Goal: Task Accomplishment & Management: Manage account settings

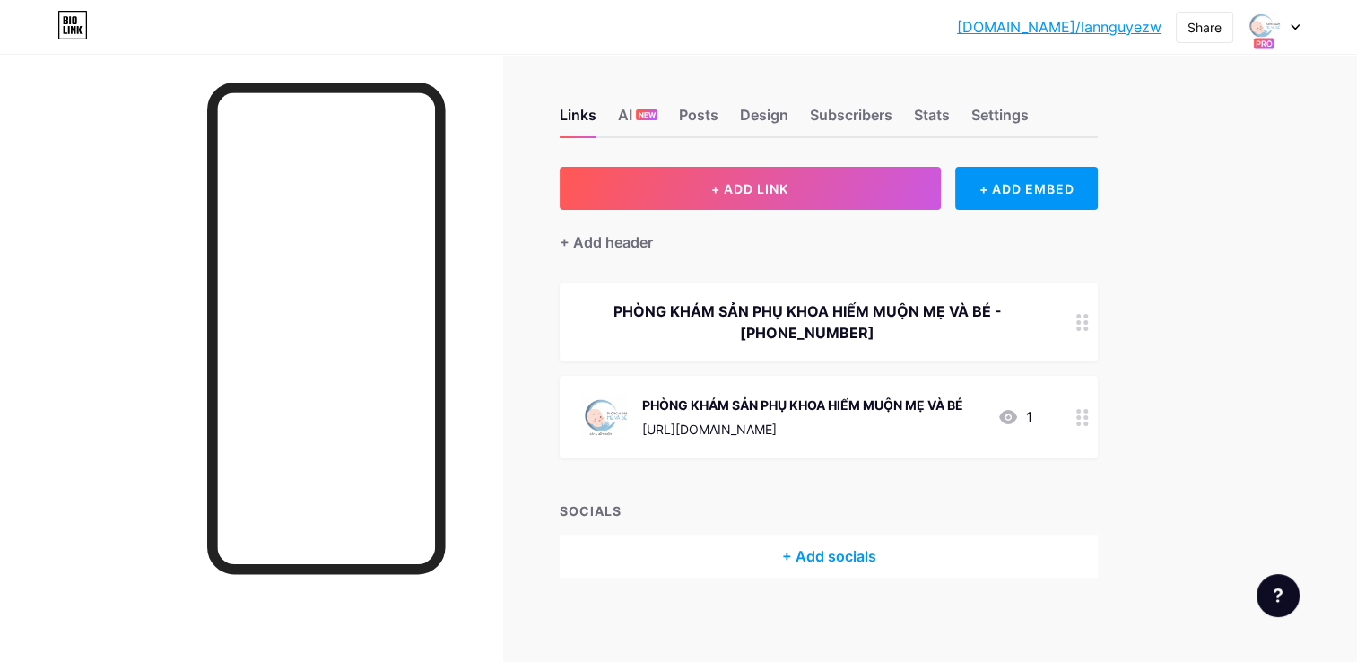
click at [1303, 27] on div "[DOMAIN_NAME]/lanngu... [DOMAIN_NAME]/lannguyezw Share Switch accounts PHÒNG KH…" at bounding box center [678, 27] width 1357 height 32
click at [1292, 27] on icon at bounding box center [1295, 27] width 9 height 6
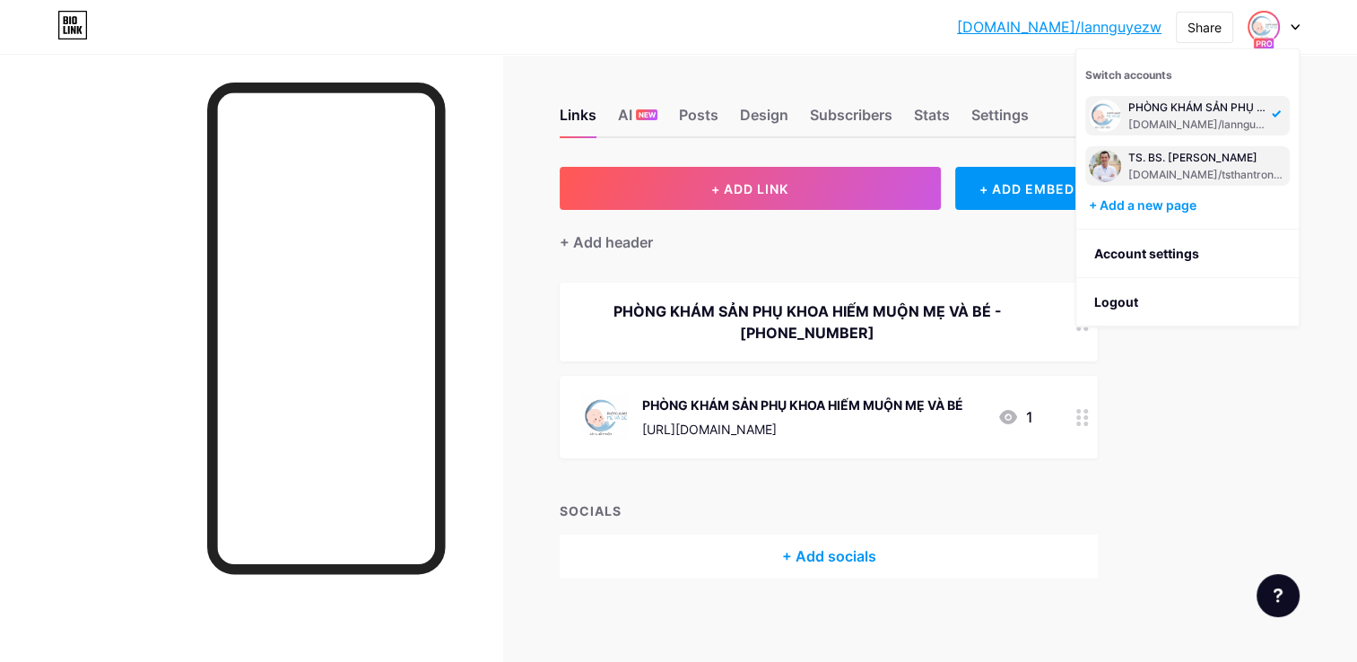
click at [1205, 163] on div "TS. BS. [PERSON_NAME]" at bounding box center [1207, 158] width 158 height 14
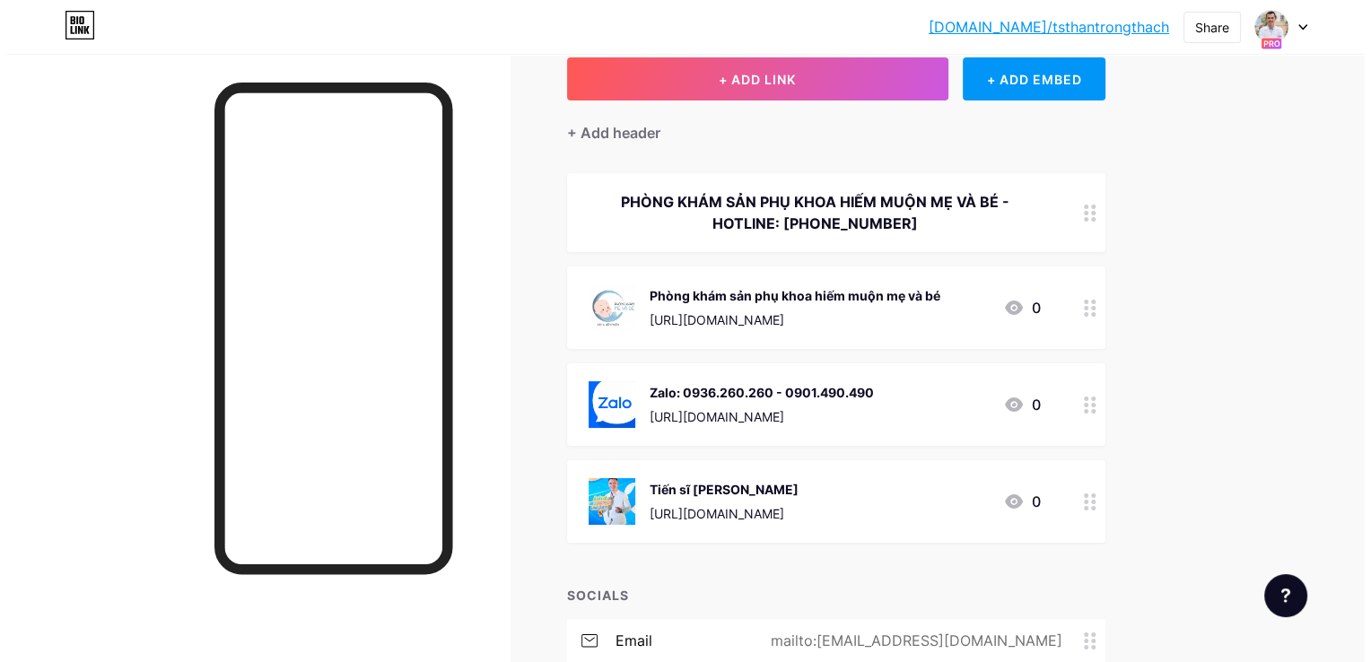
scroll to position [90, 0]
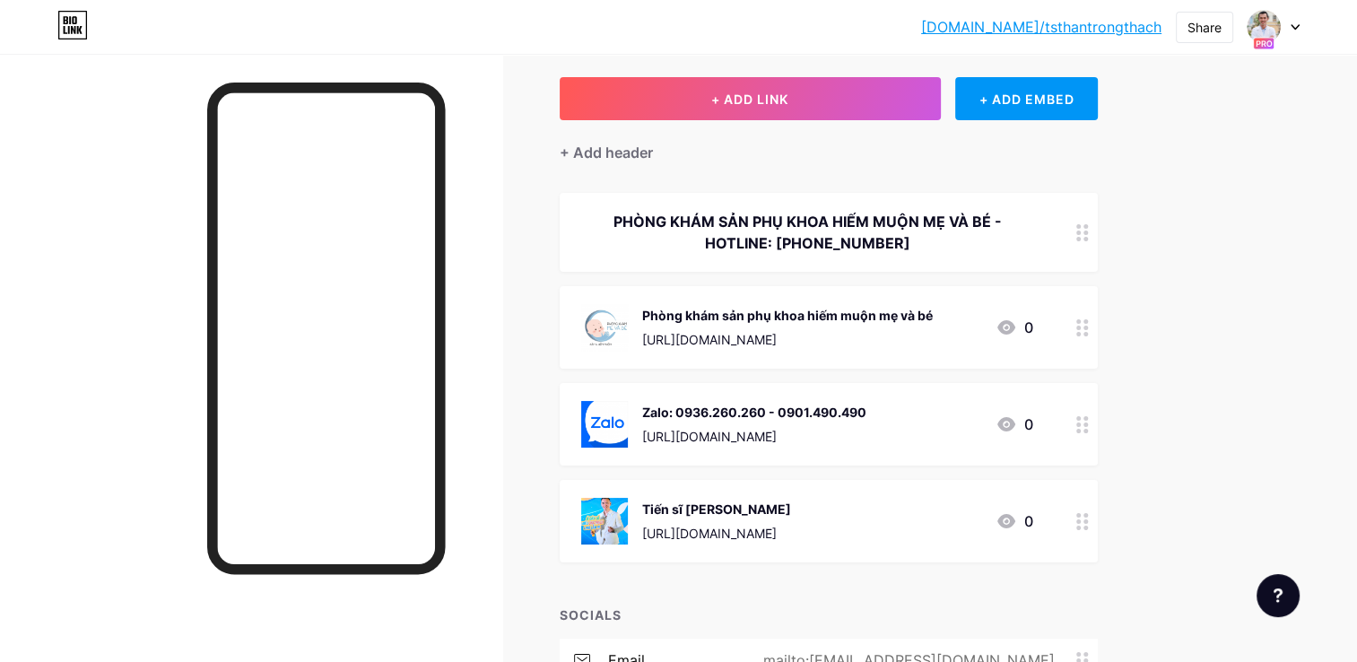
click at [1078, 327] on circle at bounding box center [1078, 328] width 4 height 4
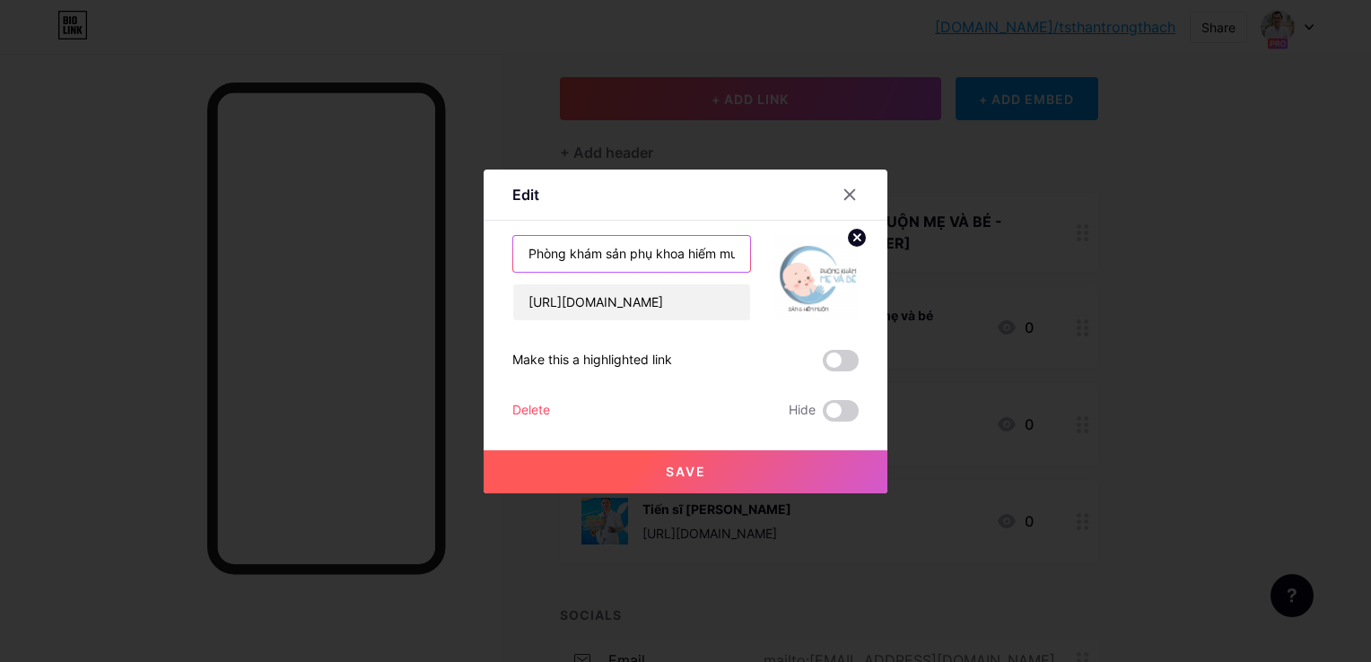
click at [738, 257] on input "Phòng khám sản phụ khoa hiếm muộn mẹ và bé" at bounding box center [631, 254] width 237 height 36
type input "Phòng khám sản phụ khoa hiếm muộn mẹ và bé- CN1: 186A [PERSON_NAME] P2 Quận 5 -…"
click at [757, 475] on button "Save" at bounding box center [685, 471] width 404 height 43
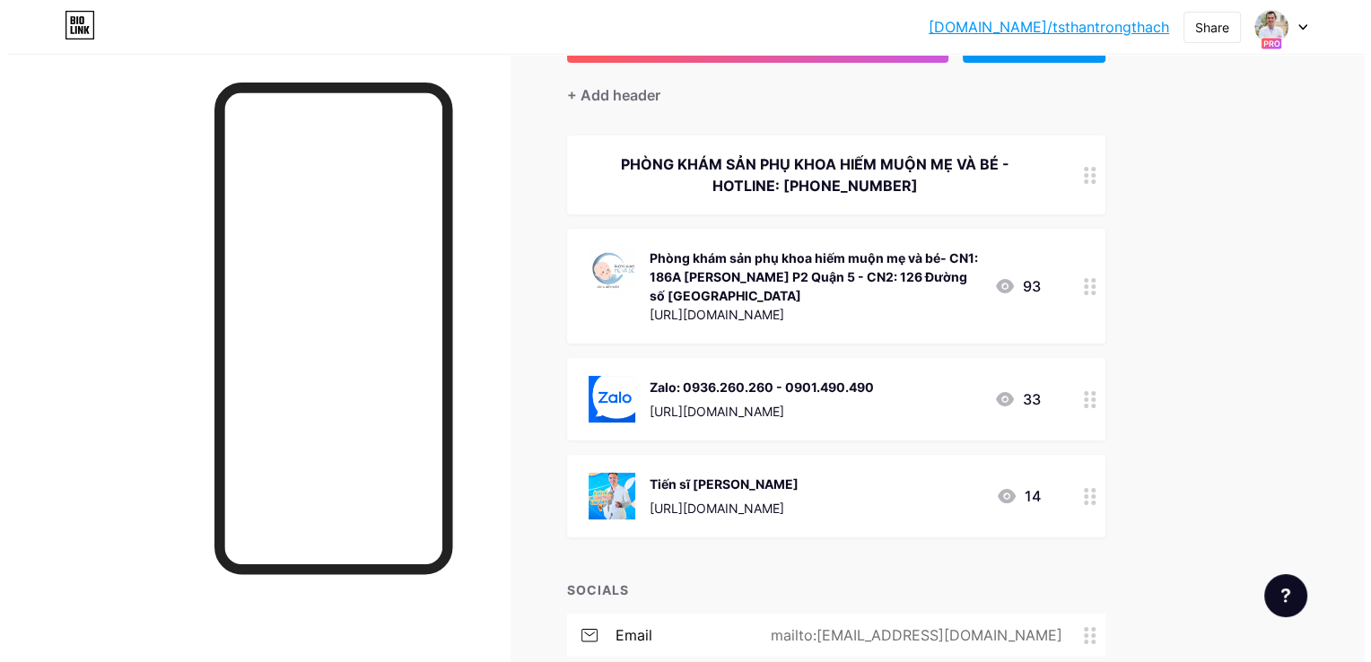
scroll to position [179, 0]
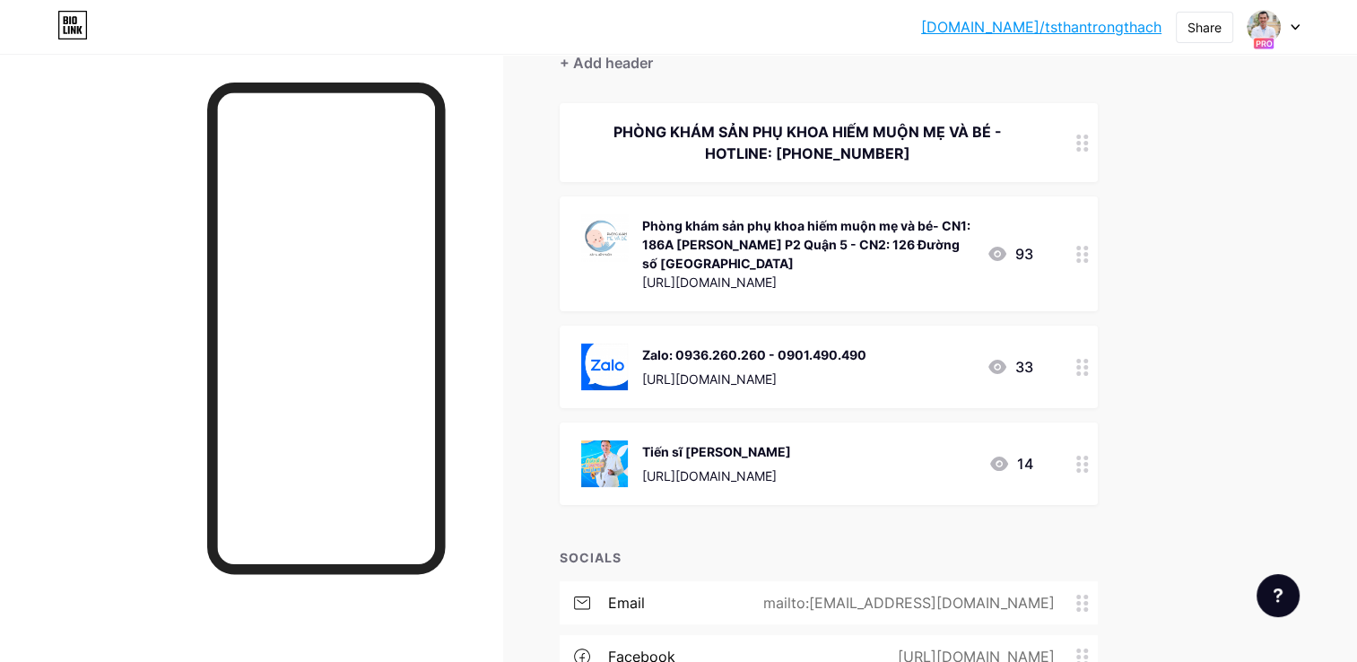
click at [1078, 256] on icon at bounding box center [1082, 254] width 13 height 17
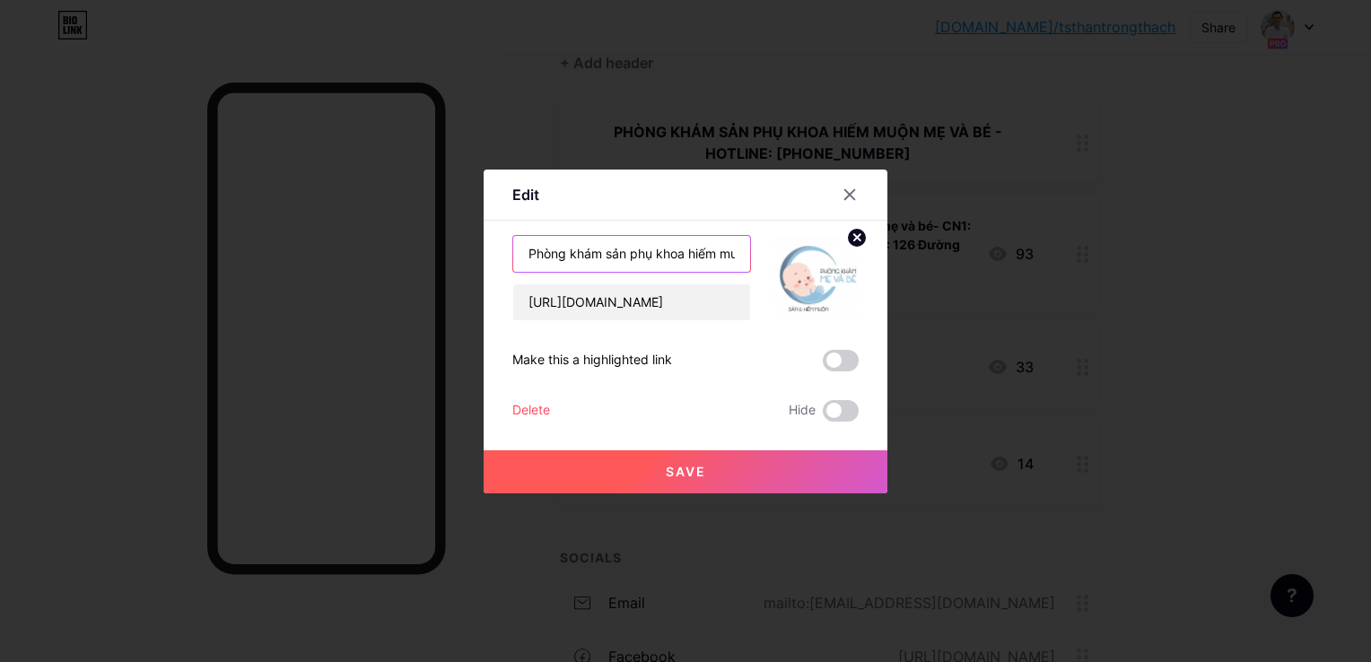
click at [728, 257] on input "Phòng khám sản phụ khoa hiếm muộn mẹ và bé- CN1: 186A [PERSON_NAME] P2 Quận 5 -…" at bounding box center [631, 254] width 237 height 36
type input "Phòng khám sản phụ khoa hiếm muộn mẹ và bé CN1: 186A [PERSON_NAME] P2 Quận 5 - …"
click at [728, 472] on button "Save" at bounding box center [685, 471] width 404 height 43
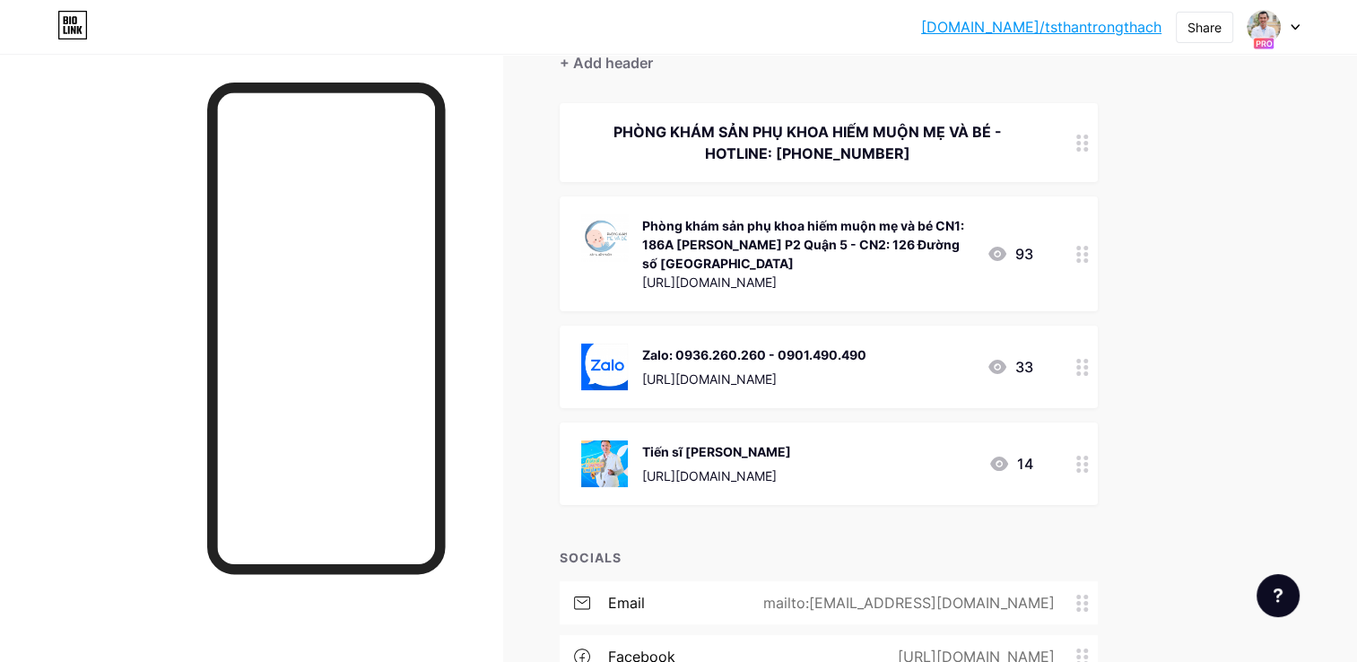
click at [1087, 253] on circle at bounding box center [1086, 254] width 4 height 4
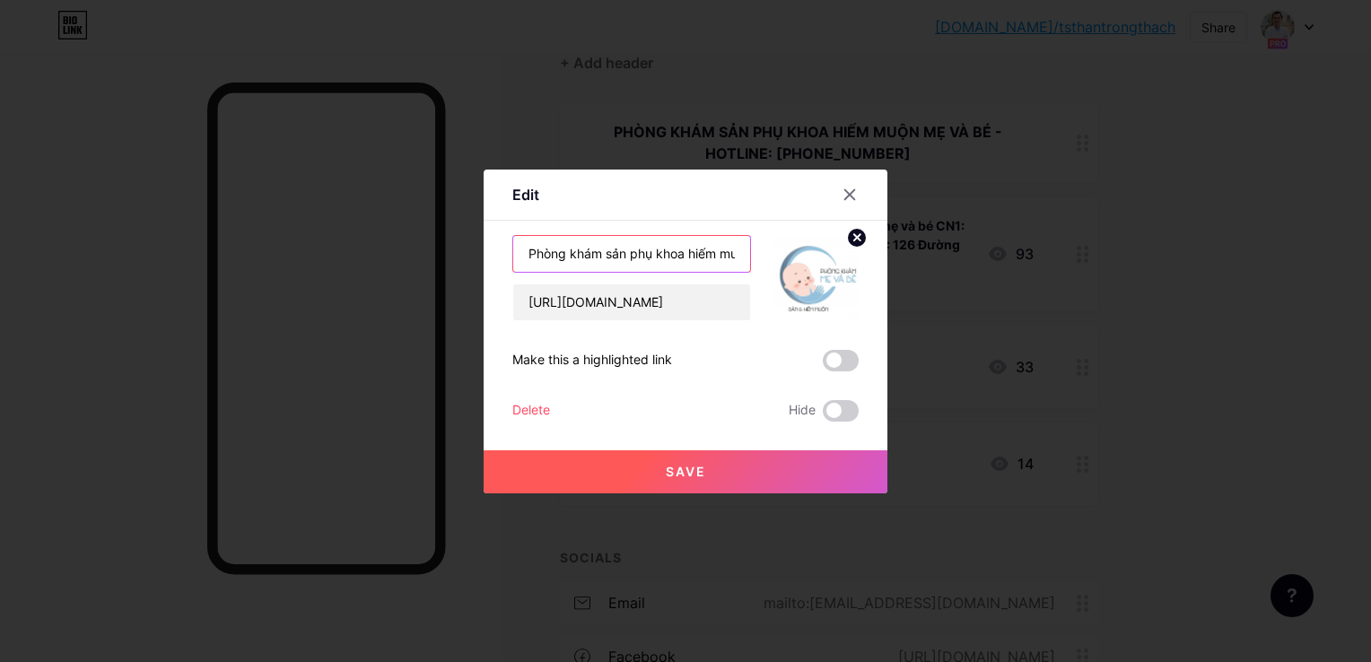
click at [723, 252] on input "Phòng khám sản phụ khoa hiếm muộn mẹ và bé CN1: 186A [PERSON_NAME] P2 Quận 5 - …" at bounding box center [631, 254] width 237 height 36
type input "Phòng khám sản phụ khoa hiếm muộn mẹ và bé CN1: 186A [PERSON_NAME] P2 Quận 5 - …"
click at [743, 457] on button "Save" at bounding box center [685, 471] width 404 height 43
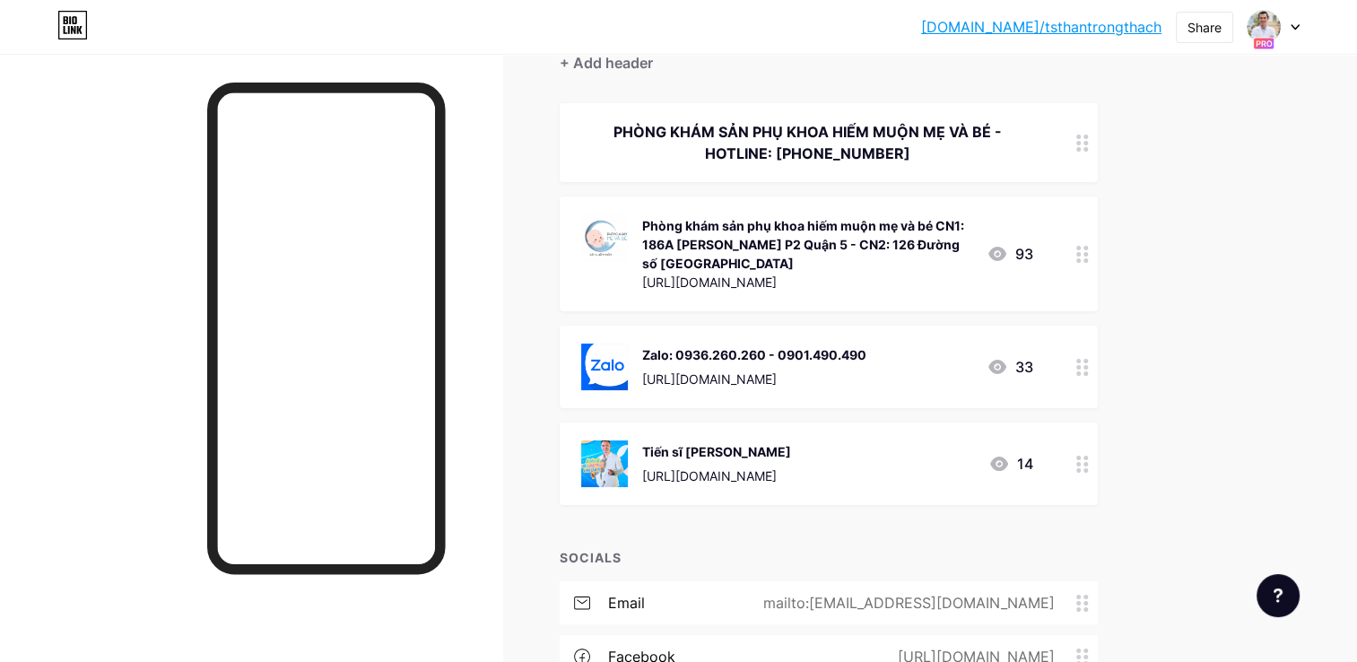
click at [1087, 258] on circle at bounding box center [1086, 260] width 4 height 4
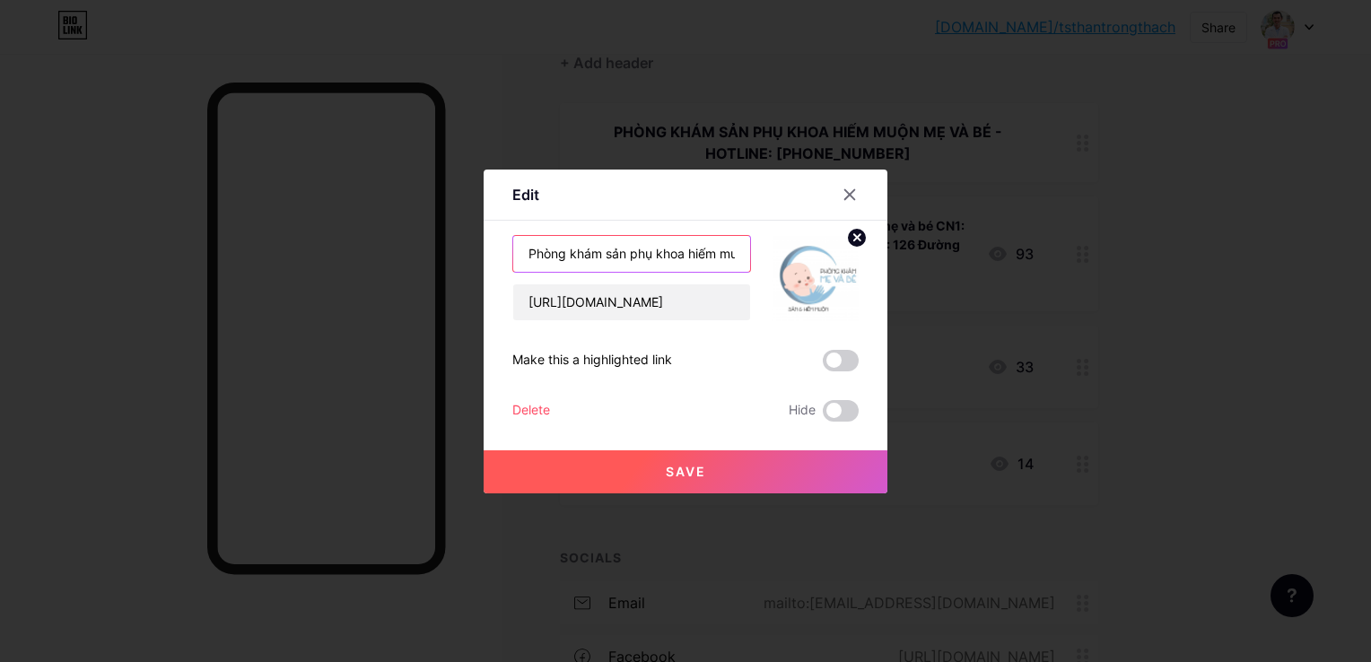
click at [714, 251] on input "Phòng khám sản phụ khoa hiếm muộn mẹ và bé CN1: 186A [PERSON_NAME] P2 Quận 5 - …" at bounding box center [631, 254] width 237 height 36
drag, startPoint x: 610, startPoint y: 253, endPoint x: 620, endPoint y: 264, distance: 14.6
click at [610, 253] on input "Phòng khám sản phụ khoa hiếm muộn mẹ và bé CN1: 186A [PERSON_NAME] P2 Quận 5 - …" at bounding box center [631, 254] width 237 height 36
type input "Phòng khám sản phụ khoa hiếm muộn mẹ và bé CN1: 186A [PERSON_NAME] P2 Quận 5 - …"
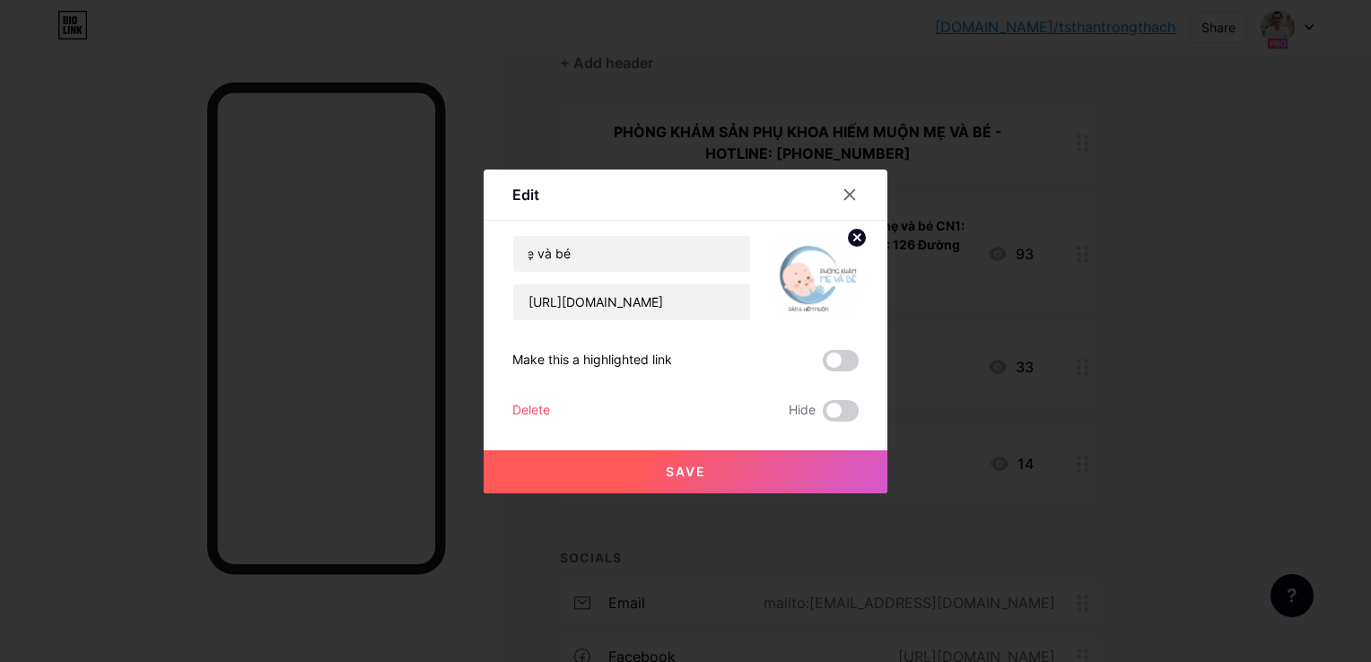
click at [693, 466] on span "Save" at bounding box center [686, 471] width 40 height 15
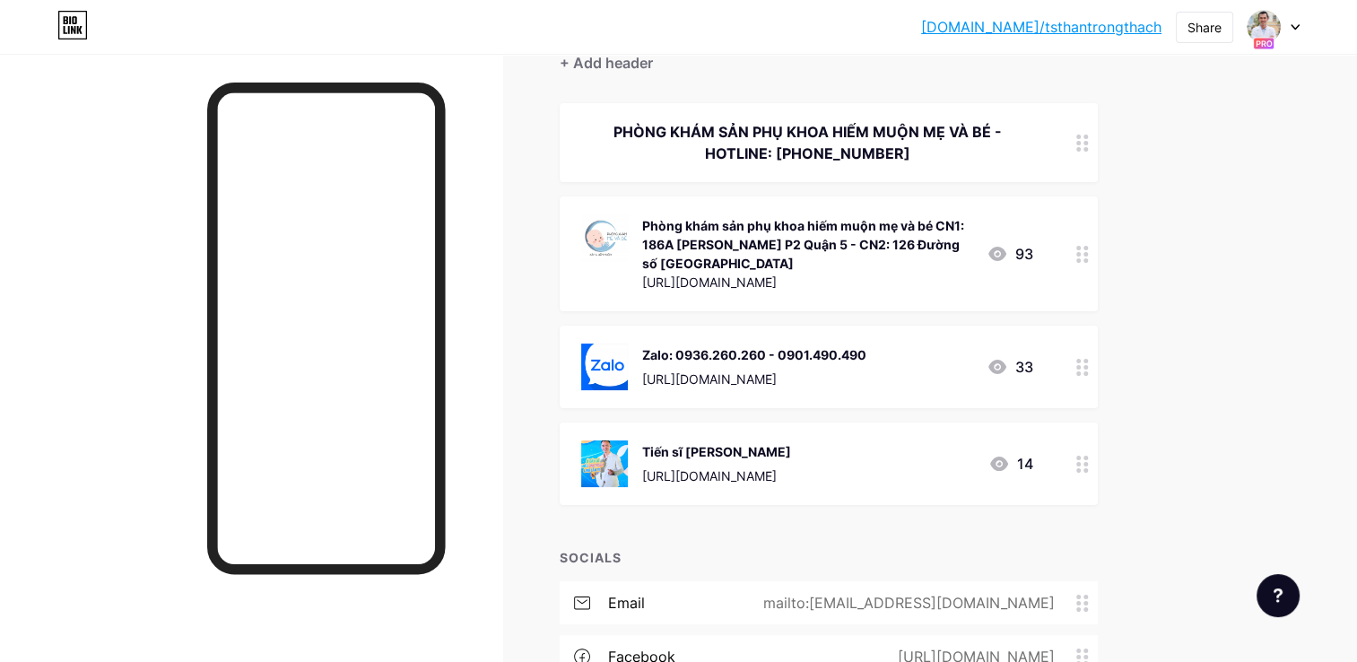
click at [1080, 257] on icon at bounding box center [1082, 254] width 13 height 17
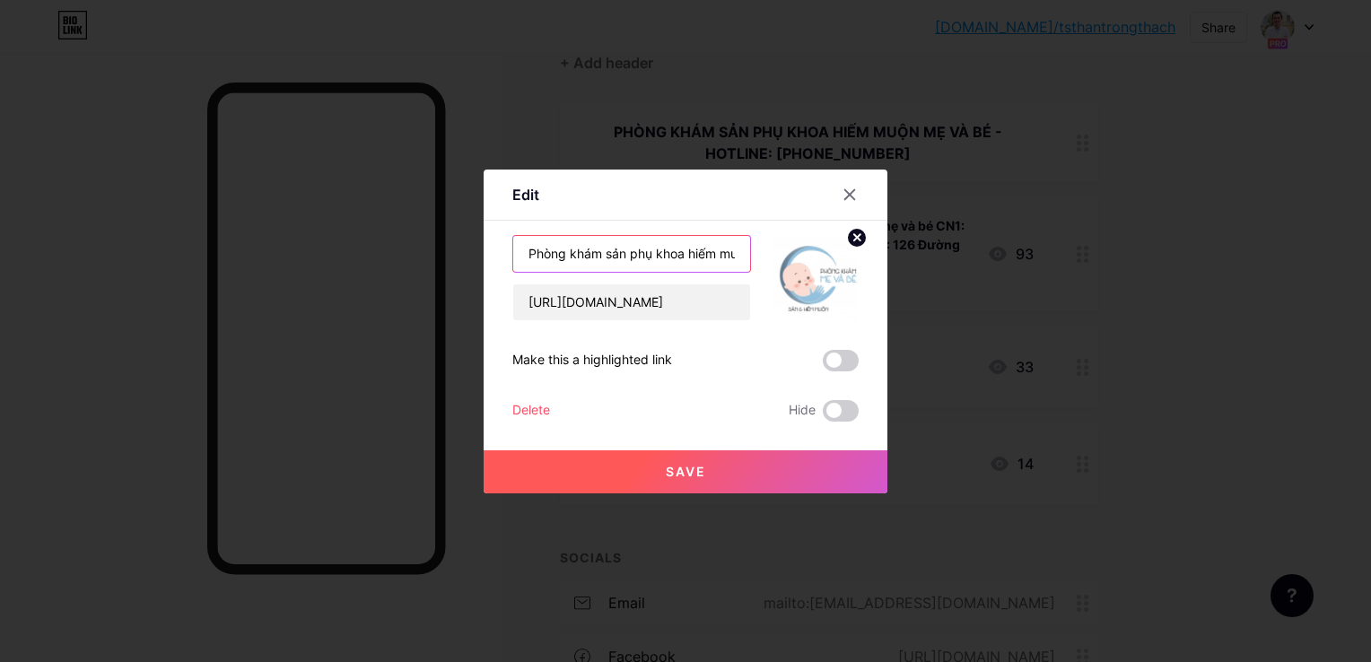
click at [731, 260] on input "Phòng khám sản phụ khoa hiếm muộn mẹ và bé CN1: 186A [PERSON_NAME] P2 Quận 5 - …" at bounding box center [631, 254] width 237 height 36
click at [725, 253] on input "Phòng khám sản phụ khoa hiếm muộn mẹ và bé CN1: 186A [PERSON_NAME] P2 Quận 5 - …" at bounding box center [631, 254] width 237 height 36
type input "Phòng khám sản phụ khoa hiếm muộn mẹ và bé ---CN1: 186A [PERSON_NAME] P2 Quận 5…"
click at [717, 470] on button "Save" at bounding box center [685, 471] width 404 height 43
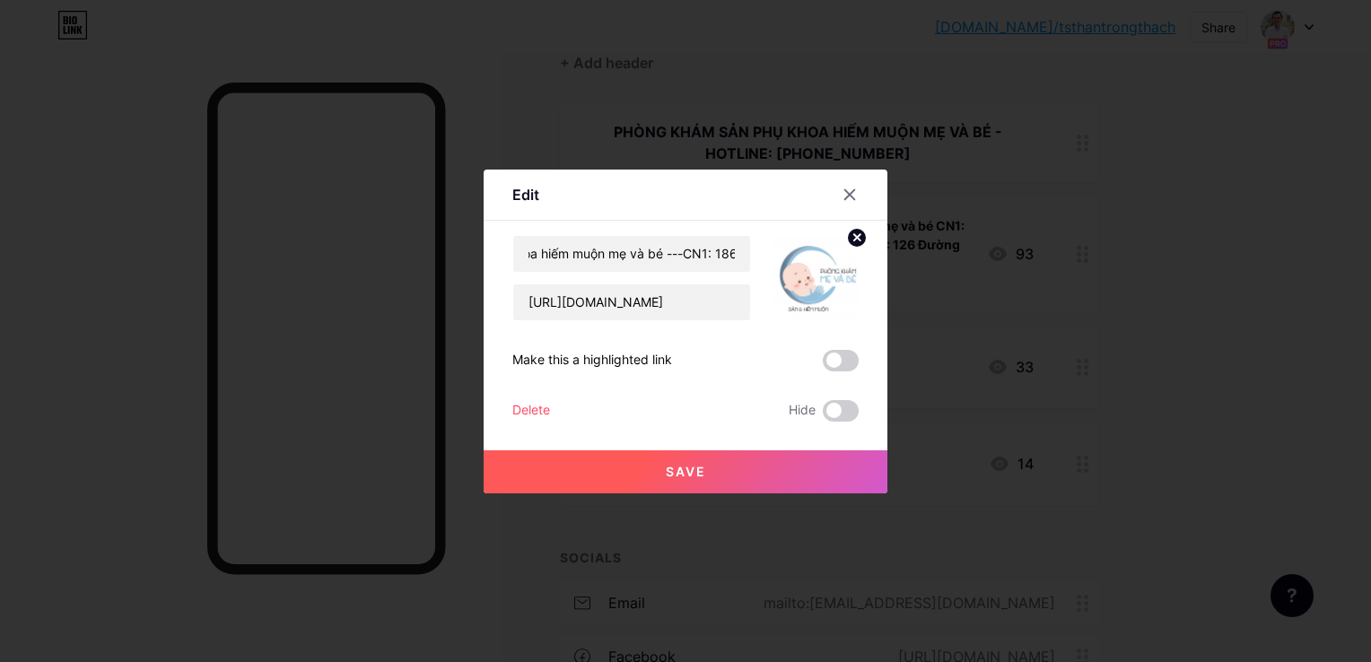
scroll to position [0, 0]
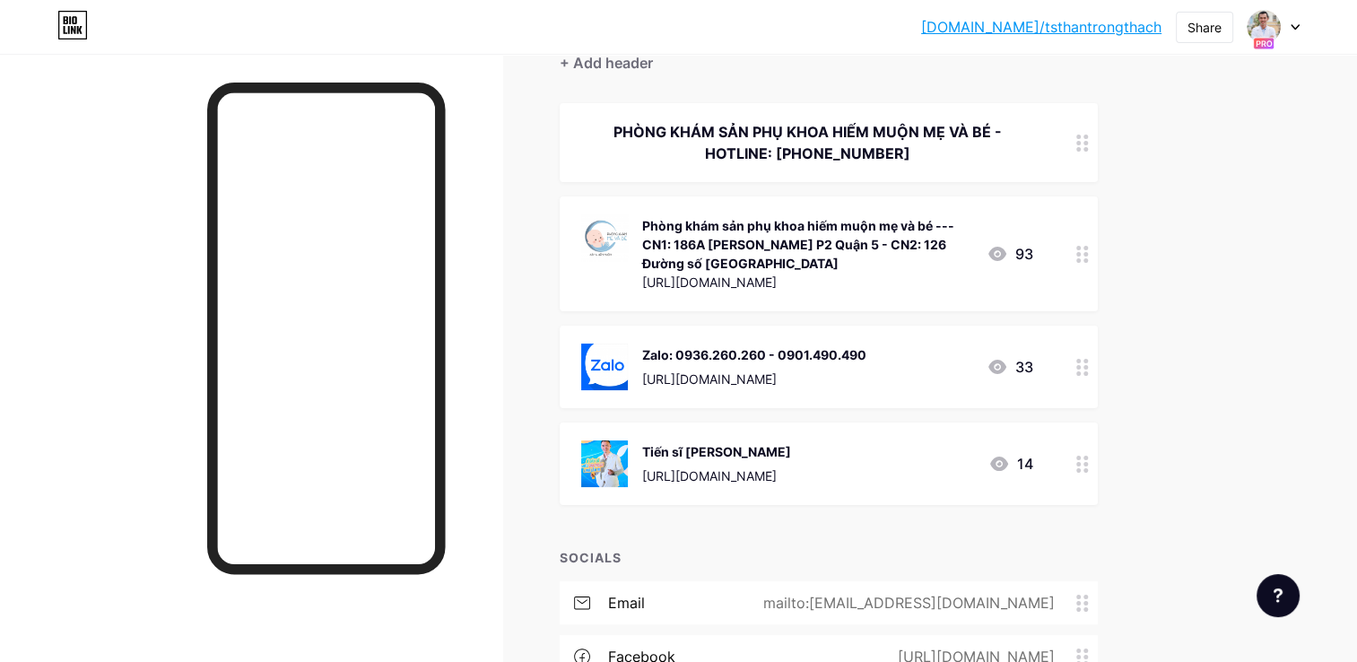
click at [1085, 258] on circle at bounding box center [1086, 260] width 4 height 4
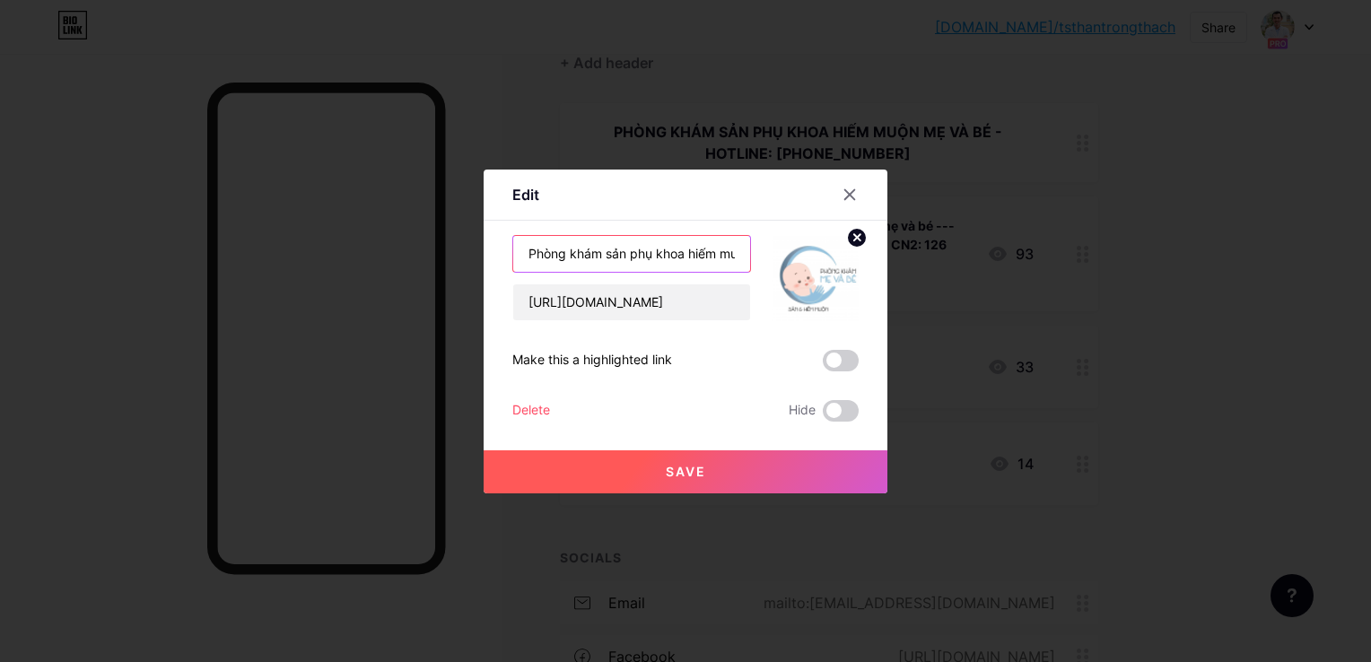
click at [738, 253] on input "Phòng khám sản phụ khoa hiếm muộn mẹ và bé ---CN1: 186A [PERSON_NAME] P2 Quận 5…" at bounding box center [631, 254] width 237 height 36
click at [648, 253] on input "Phòng khám sản phụ khoa hiếm muộn mẹ và bé ---CN1: 186A [PERSON_NAME] P2 Quận 5…" at bounding box center [631, 254] width 237 height 36
click at [653, 251] on input "Phòng khám sản phụ khoa hiếm muộn mẹ và bé --- CN1: 186A [PERSON_NAME] P2 Quận …" at bounding box center [631, 254] width 237 height 36
click at [649, 248] on input "Phòng khám sản phụ khoa hiếm muộn mẹ và bé --- CN1: 186A [PERSON_NAME] P2 Quận …" at bounding box center [631, 254] width 237 height 36
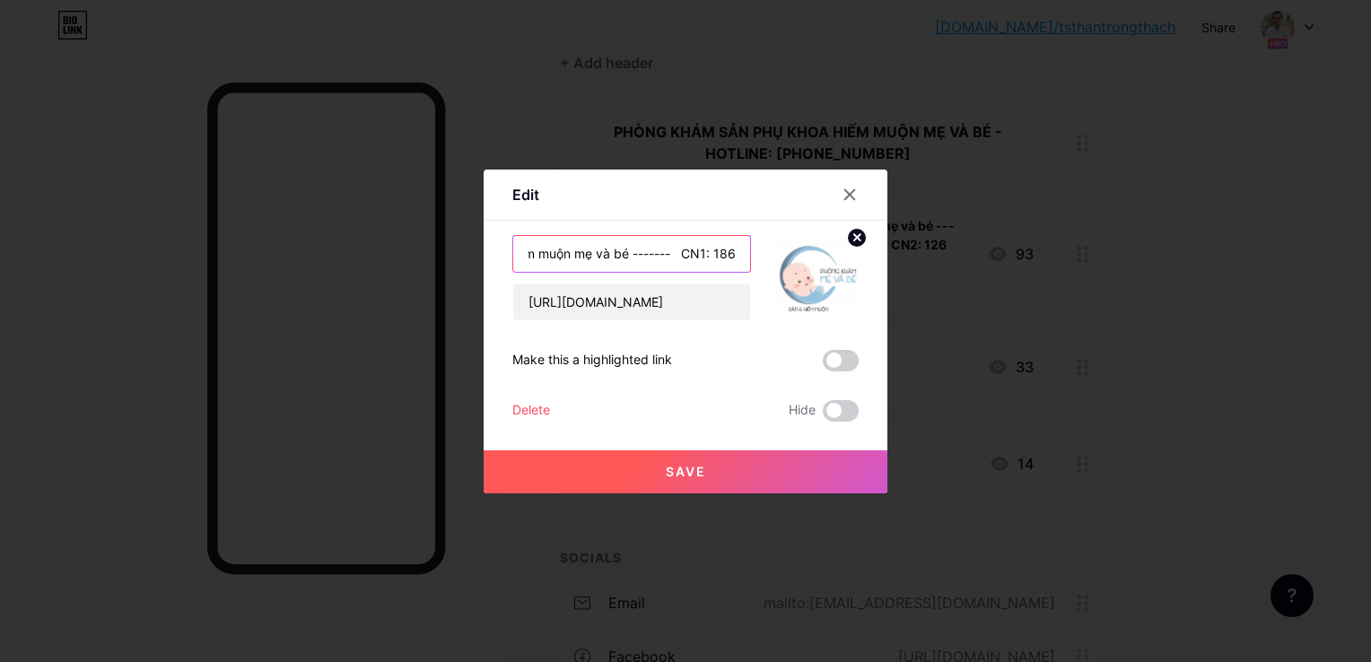
type input "Phòng khám sản phụ khoa hiếm muộn mẹ và bé ------- CN1: 186A [PERSON_NAME] P2 Q…"
click at [780, 465] on button "Save" at bounding box center [685, 471] width 404 height 43
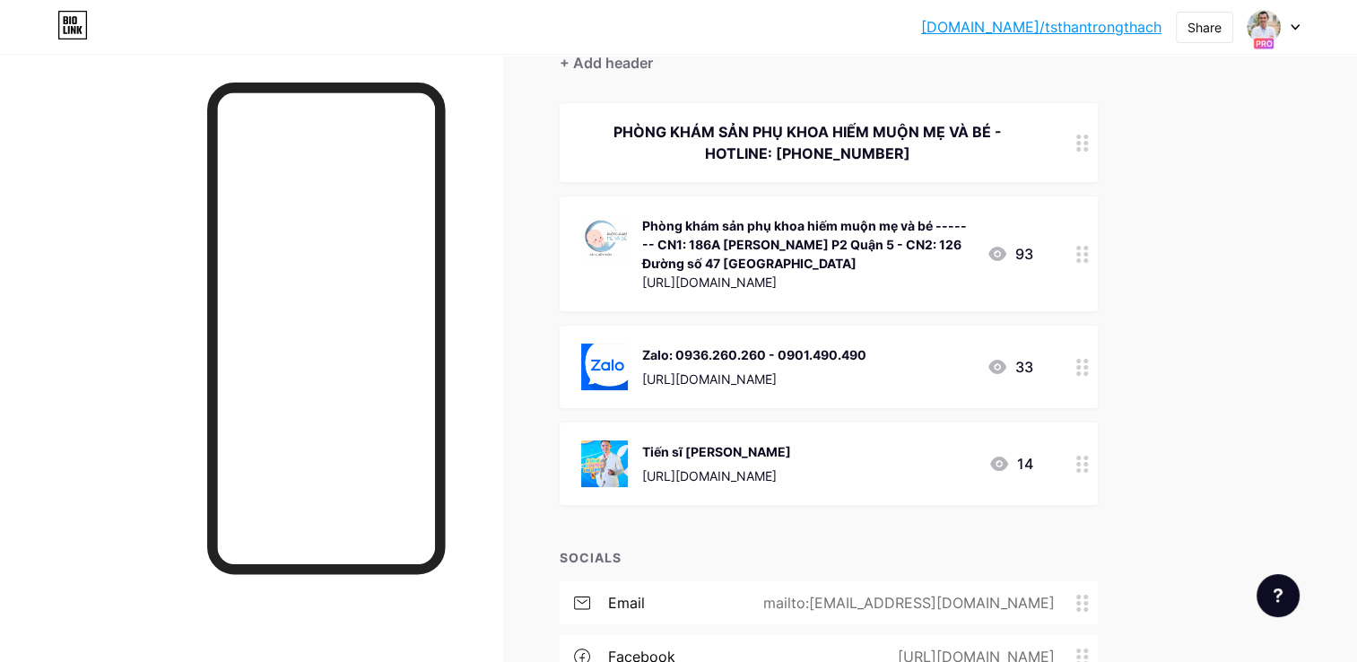
click at [1074, 254] on div at bounding box center [1082, 253] width 30 height 115
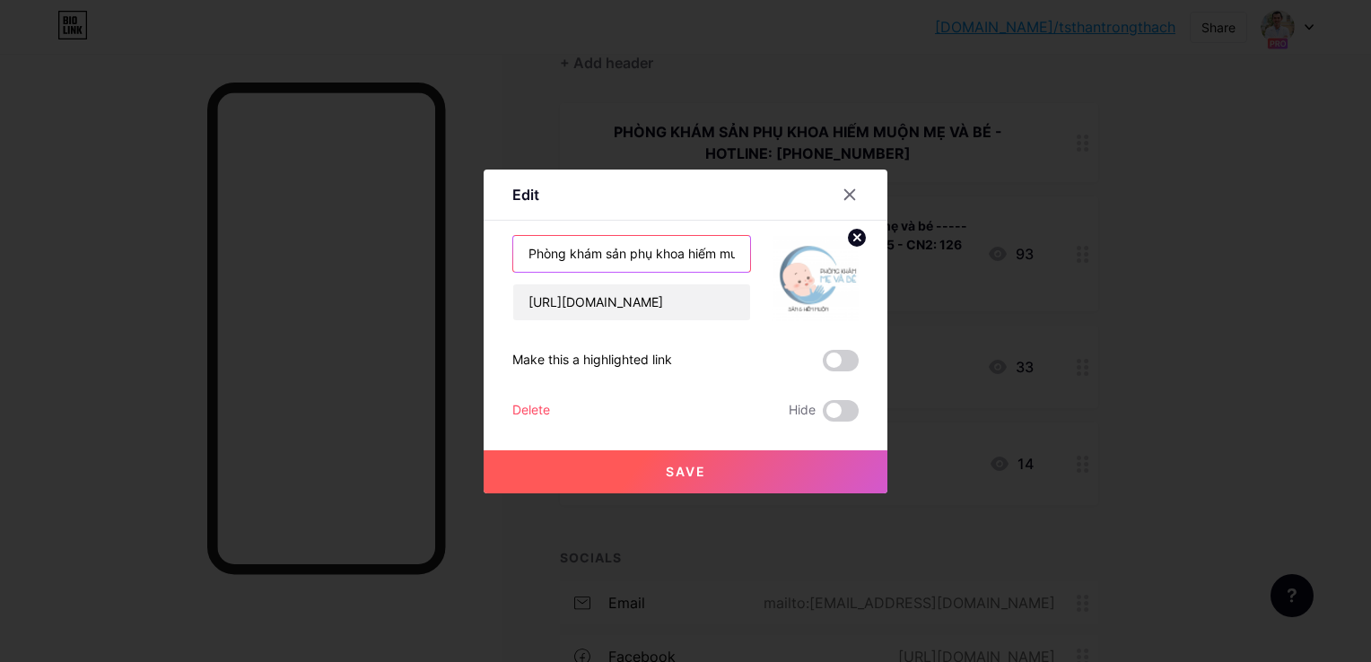
click at [671, 246] on input "Phòng khám sản phụ khoa hiếm muộn mẹ và bé ------- CN1: 186A [PERSON_NAME] P2 Q…" at bounding box center [631, 254] width 237 height 36
click at [676, 253] on input "Phòng khám sản phụ khoa hiếm muộn mẹ và bé ------- CN1: 186A [PERSON_NAME] P2 Q…" at bounding box center [631, 254] width 237 height 36
type input "Phòng khám sản phụ khoa hiếm muộn mẹ và bé ------- CN1: 186A [PERSON_NAME] P2 Q…"
click at [708, 479] on button "Save" at bounding box center [685, 471] width 404 height 43
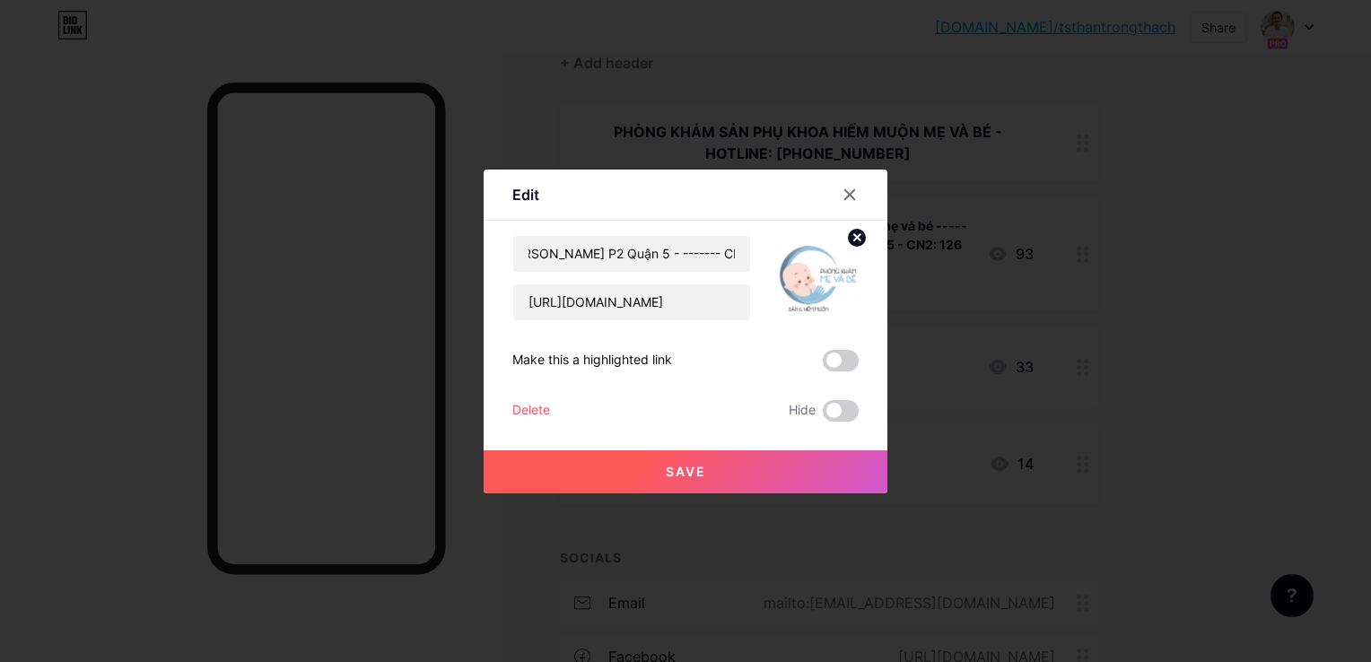
scroll to position [0, 0]
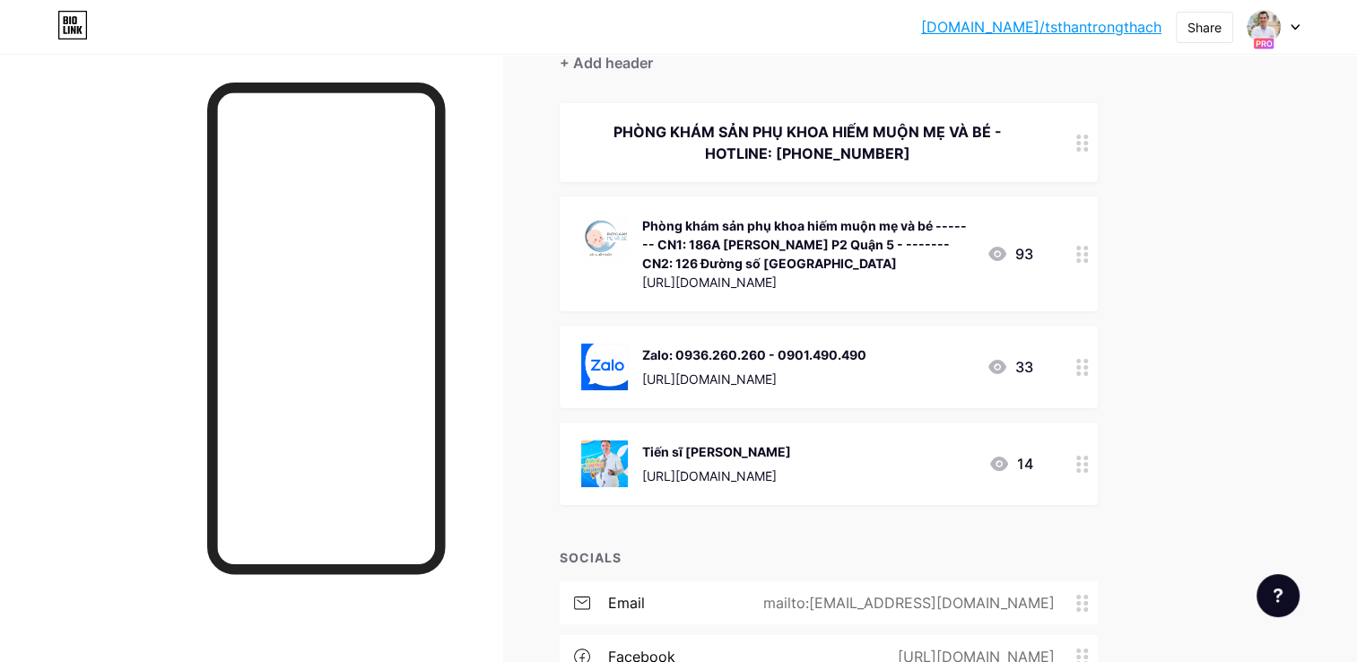
click at [1087, 267] on div at bounding box center [1082, 253] width 30 height 115
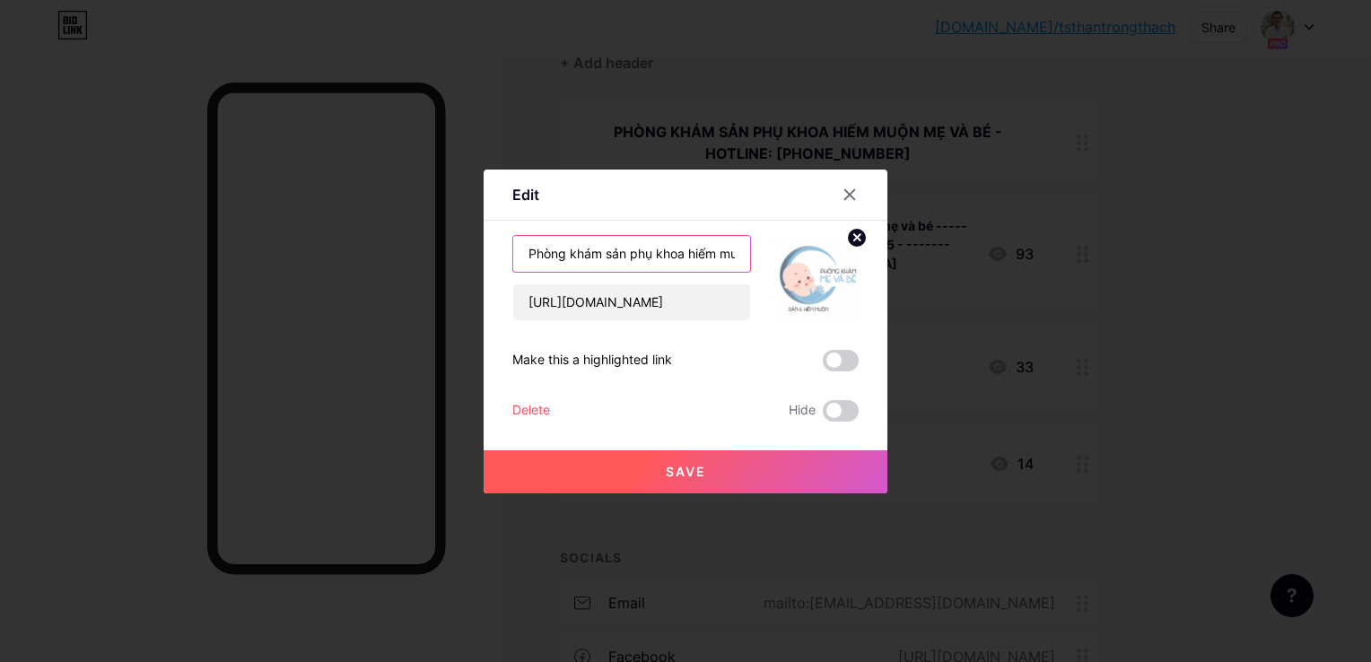
click at [615, 257] on input "Phòng khám sản phụ khoa hiếm muộn mẹ và bé ------- CN1: 186A [PERSON_NAME] P2 Q…" at bounding box center [631, 254] width 237 height 36
click at [714, 249] on input "Phòng khám sản phụ khoa hiếm muộn mẹ và bé ------- CN1: 186A [PERSON_NAME] P2 Q…" at bounding box center [631, 254] width 237 height 36
click at [726, 249] on input "Phòng khám sản phụ khoa hiếm muộn mẹ và bé ------- CN1: 186A [PERSON_NAME] P2 Q…" at bounding box center [631, 254] width 237 height 36
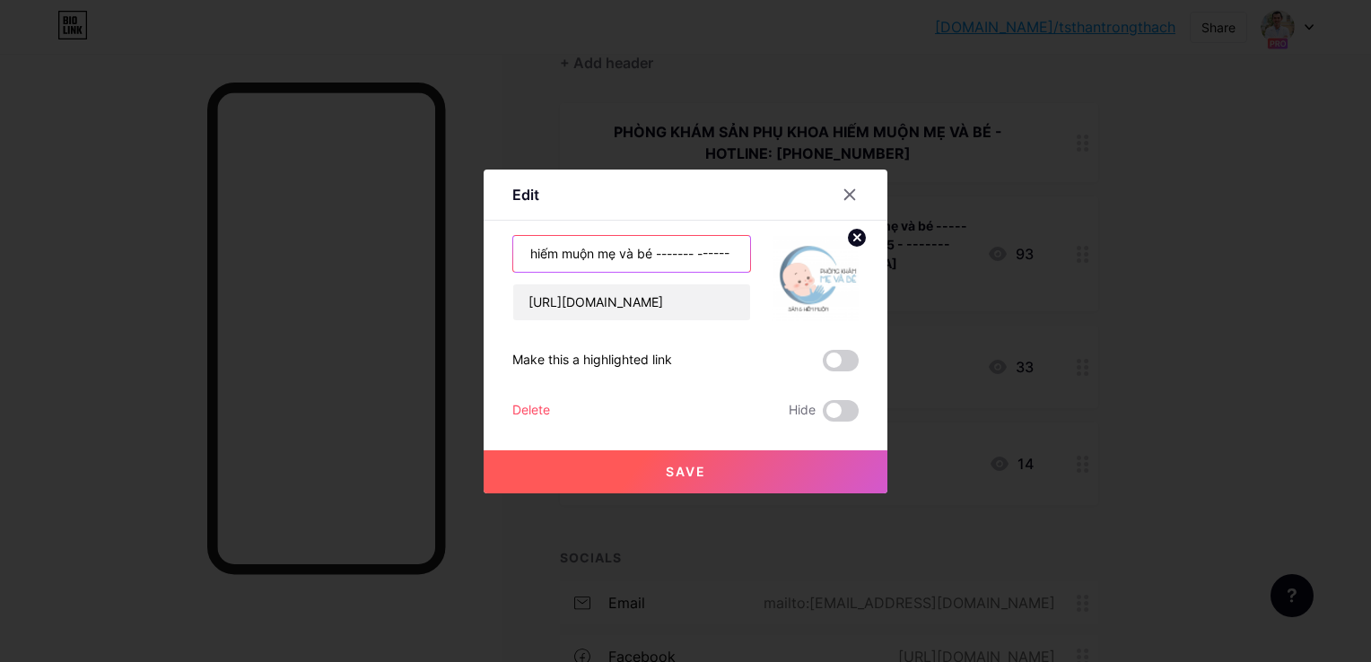
type input "Phòng khám sản phụ khoa hiếm muộn mẹ và bé ------- ------ CN1: 186A [PERSON_NAM…"
click at [694, 474] on span "Save" at bounding box center [686, 471] width 40 height 15
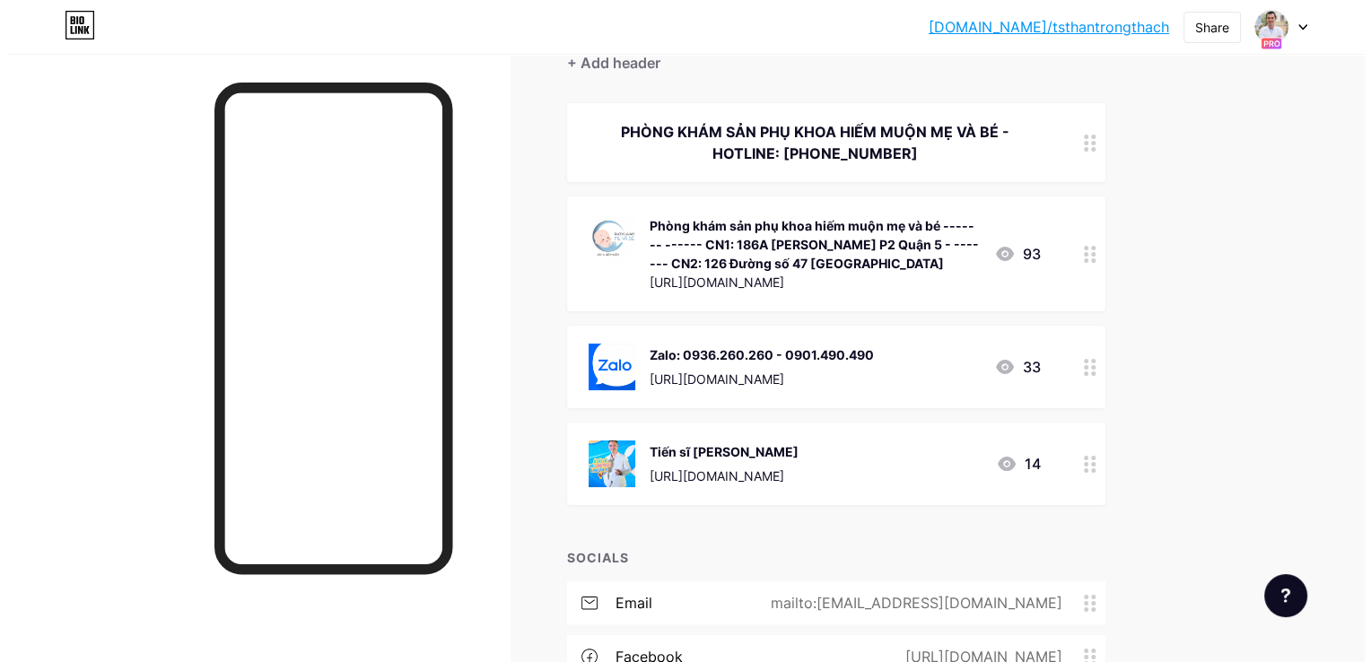
scroll to position [90, 0]
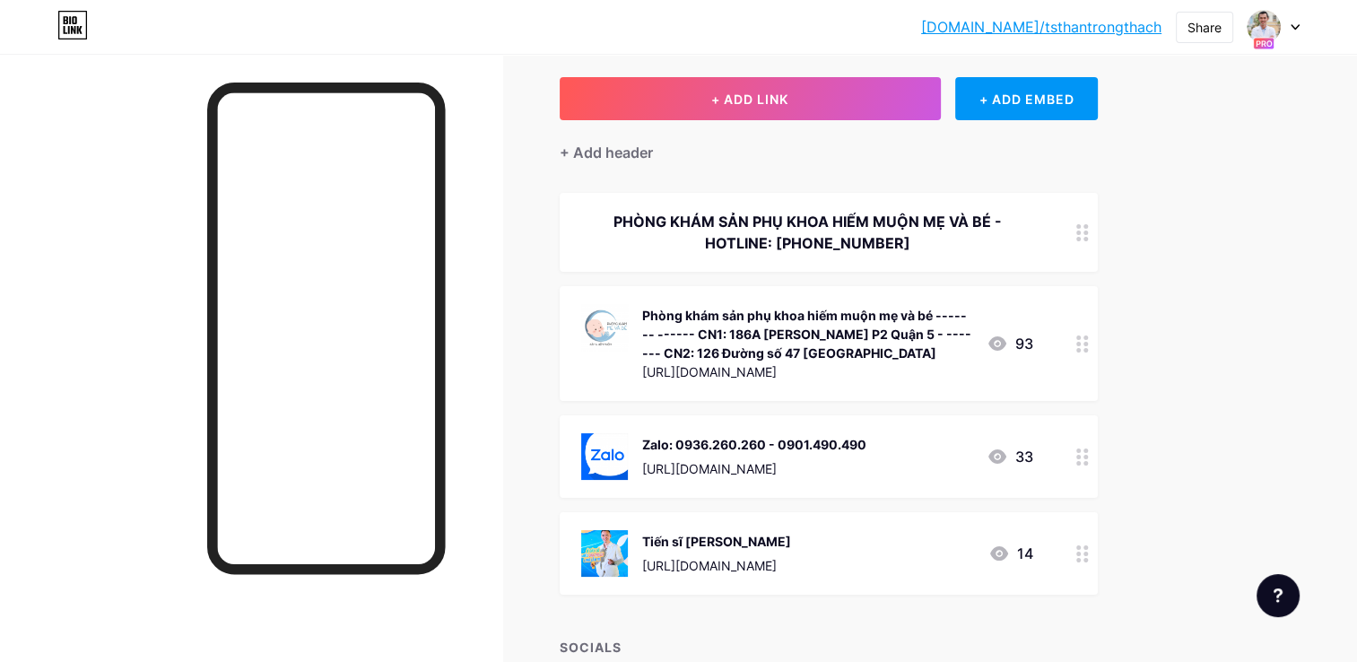
click at [1087, 339] on icon at bounding box center [1082, 343] width 13 height 17
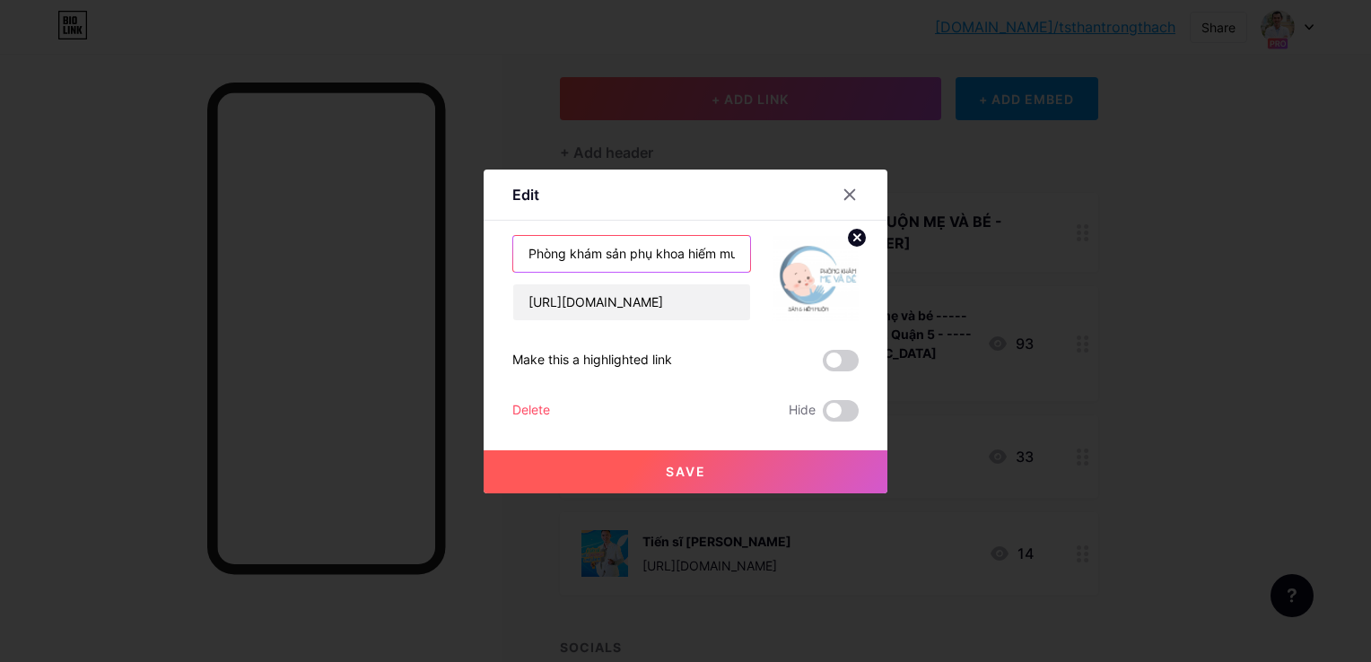
click at [725, 252] on input "Phòng khám sản phụ khoa hiếm muộn mẹ và bé ------- ------ CN1: 186A [PERSON_NAM…" at bounding box center [631, 254] width 237 height 36
drag, startPoint x: 736, startPoint y: 249, endPoint x: 718, endPoint y: 250, distance: 18.9
click at [718, 250] on input "Phòng khám sản phụ khoa hiếm muộn mẹ và bé--- ------ CN1: 186A [PERSON_NAME] P2…" at bounding box center [631, 254] width 237 height 36
click at [700, 249] on input "Phòng khám sản phụ khoa hiếm muộn mẹ và bé--- ------ CN1: 186A [PERSON_NAME] P2…" at bounding box center [631, 254] width 237 height 36
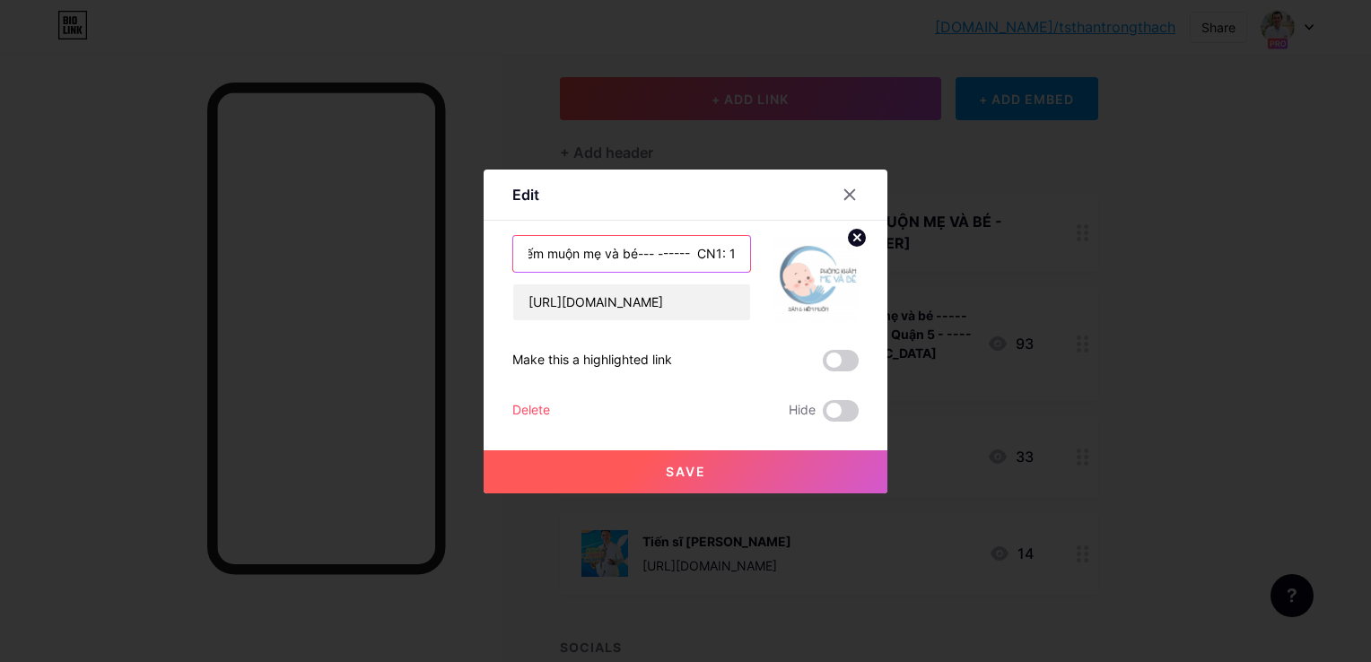
click at [698, 244] on input "Phòng khám sản phụ khoa hiếm muộn mẹ và bé--- ------ CN1: 186A [PERSON_NAME] P2…" at bounding box center [631, 254] width 237 height 36
click at [699, 257] on input "Phòng khám sản phụ khoa hiếm muộn mẹ và bé--- ------ CN1: 186A [PERSON_NAME] P2…" at bounding box center [631, 254] width 237 height 36
type input "Phòng khám sản phụ khoa hiếm muộn mẹ và bé-CN1: 186A [PERSON_NAME] P2 Quận 5 - …"
click at [695, 462] on button "Save" at bounding box center [685, 471] width 404 height 43
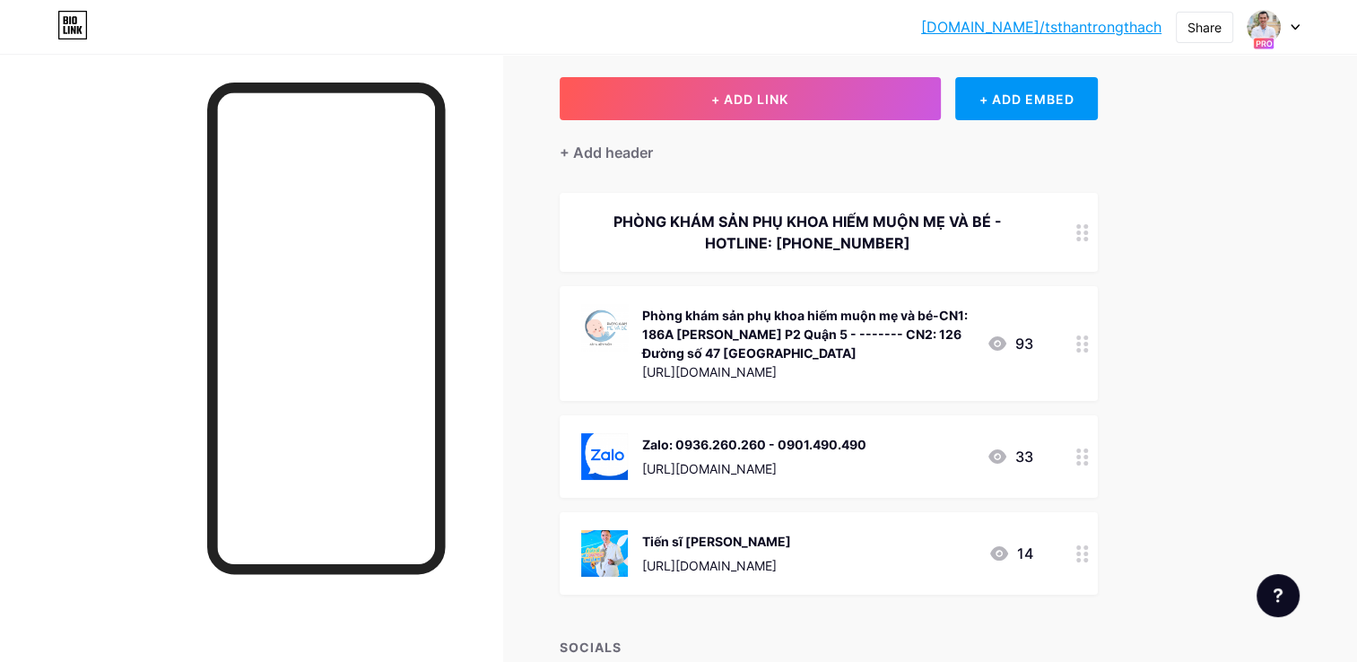
click at [1075, 337] on div at bounding box center [1082, 343] width 30 height 115
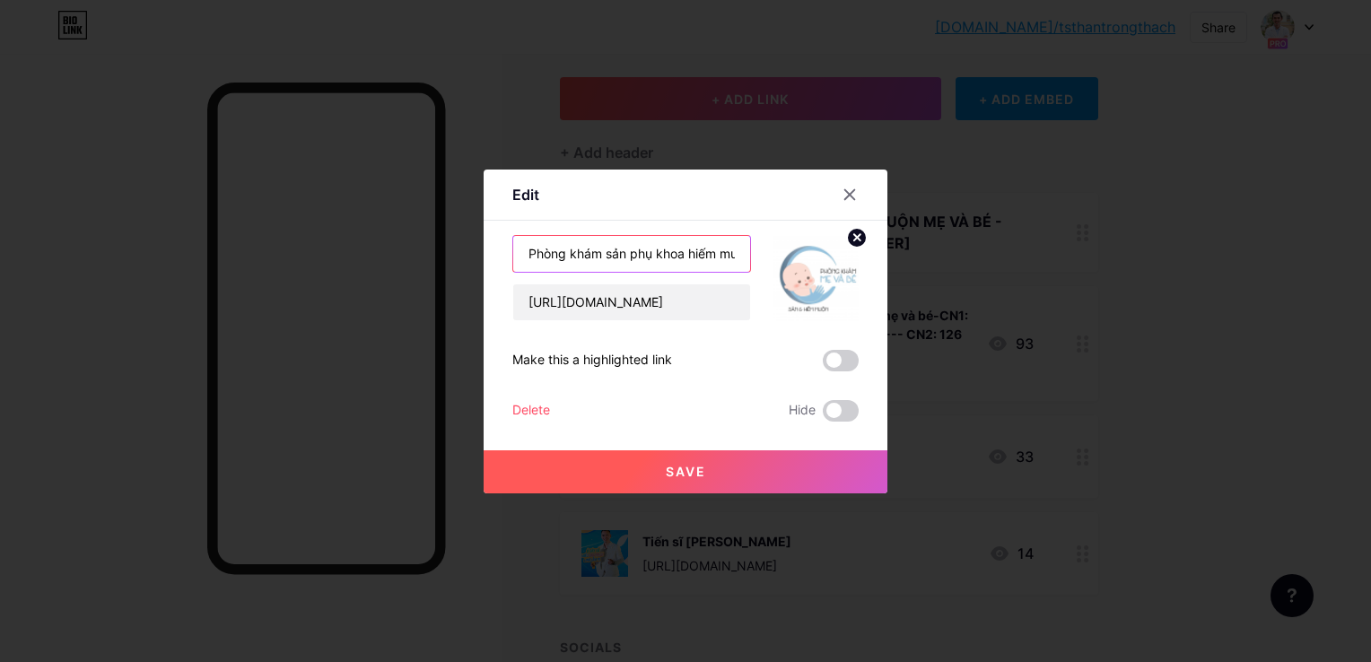
click at [723, 248] on input "Phòng khám sản phụ khoa hiếm muộn mẹ và bé-CN1: 186A [PERSON_NAME] P2 Quận 5 - …" at bounding box center [631, 254] width 237 height 36
click at [653, 253] on input "Phòng khám sản phụ khoa hiếm muộn mẹ và bé-CN1: 186A [PERSON_NAME] P2 Quận 5 - …" at bounding box center [631, 254] width 237 height 36
type input "Phòng khám sản phụ khoa hiếm muộn mẹ và bé-CN1: 186A [PERSON_NAME] P2 Quận 5 - …"
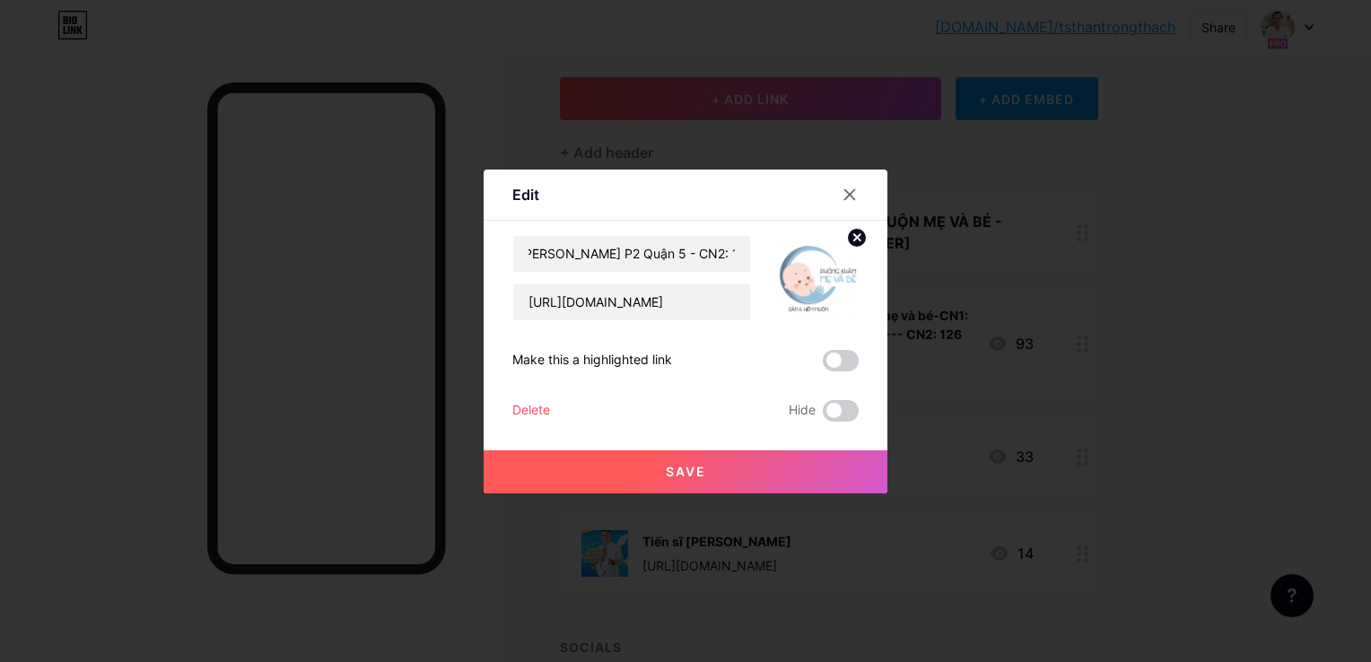
click at [708, 469] on button "Save" at bounding box center [685, 471] width 404 height 43
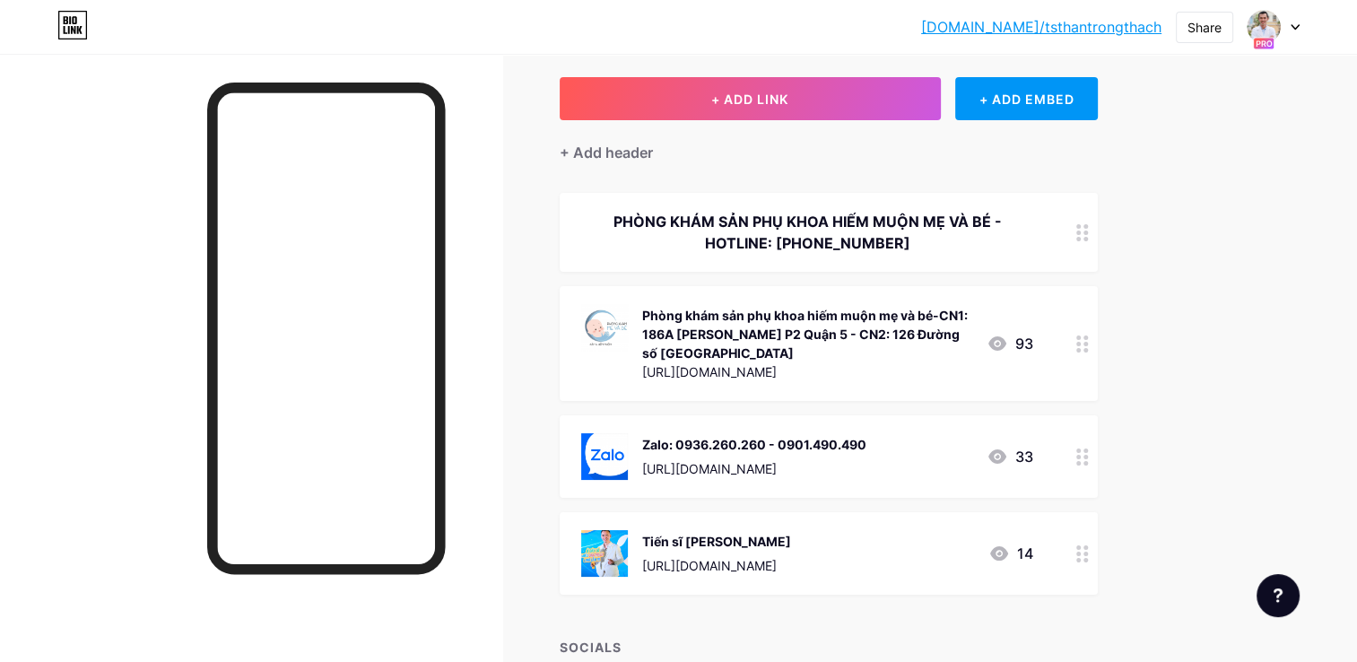
click at [1080, 341] on icon at bounding box center [1082, 343] width 13 height 17
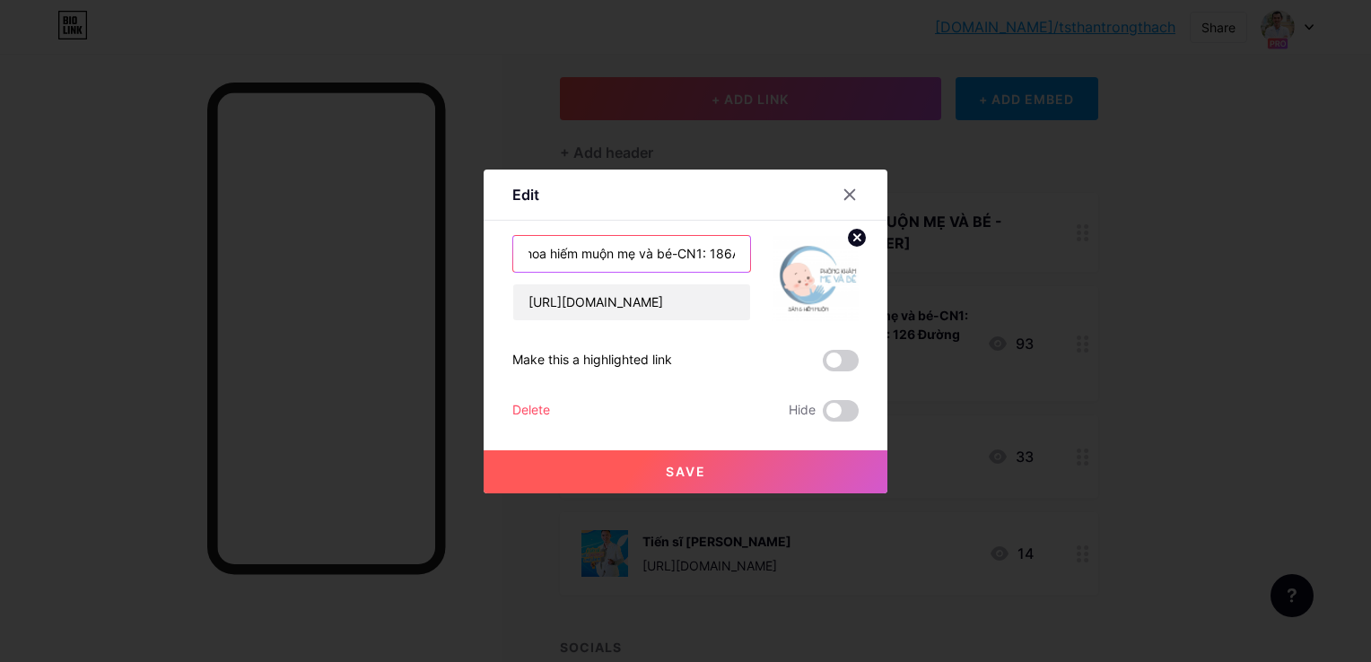
scroll to position [0, 208]
drag, startPoint x: 524, startPoint y: 253, endPoint x: 610, endPoint y: 253, distance: 86.1
click at [610, 253] on input "Phòng khám sản phụ khoa hiếm muộn mẹ và bé-CN1: 186A [PERSON_NAME] P2 Quận 5 - …" at bounding box center [631, 254] width 237 height 36
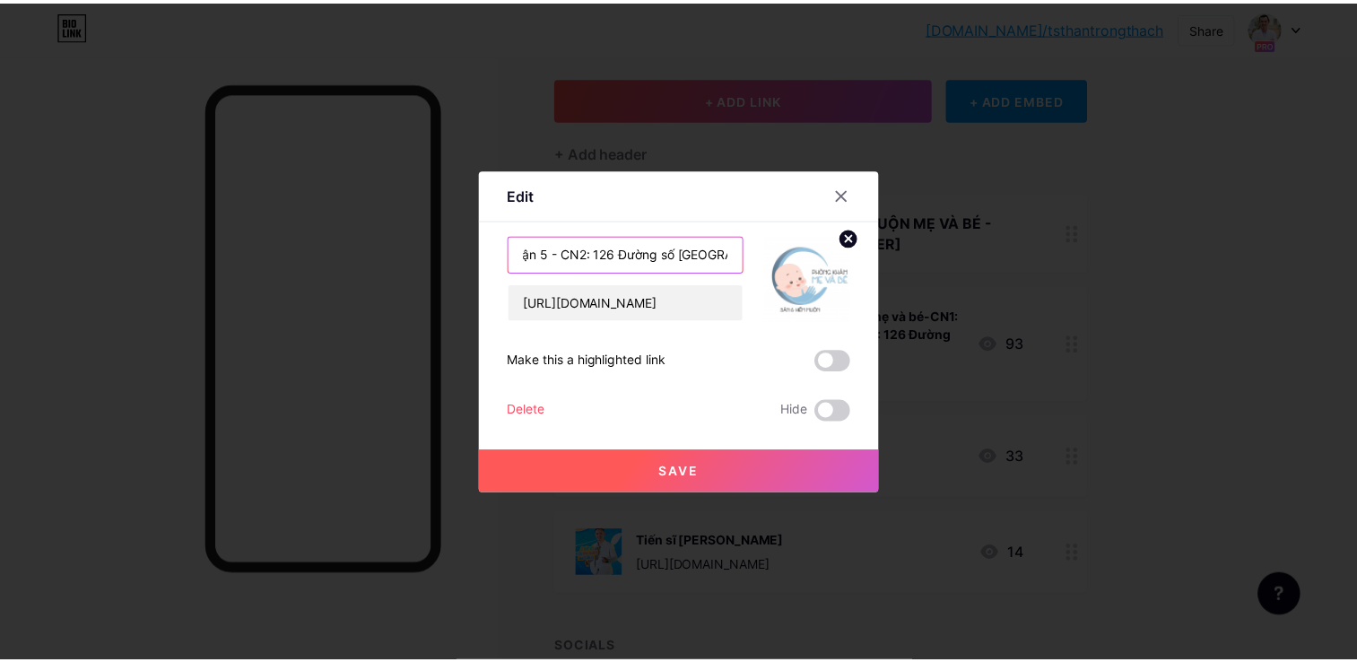
scroll to position [0, 0]
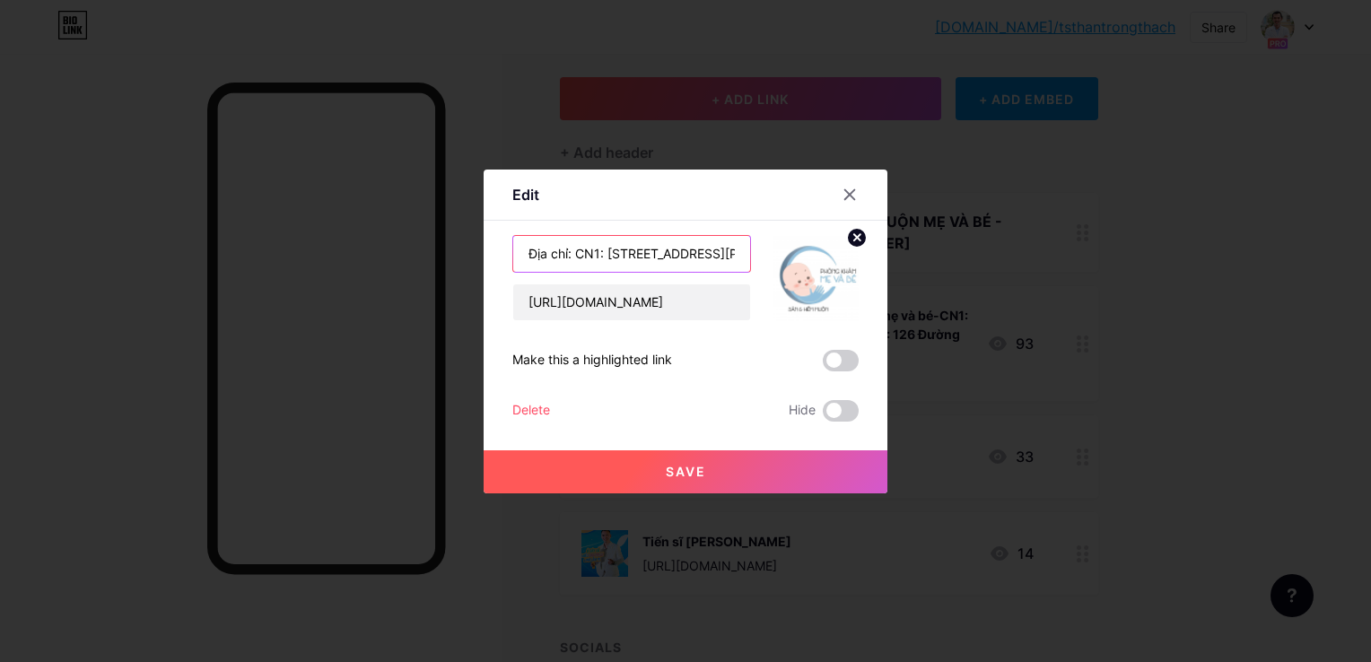
type input "Địa chỉ: CN1: [STREET_ADDRESS][PERSON_NAME]: 126 Đường số [GEOGRAPHIC_DATA]"
click at [745, 483] on button "Save" at bounding box center [685, 471] width 404 height 43
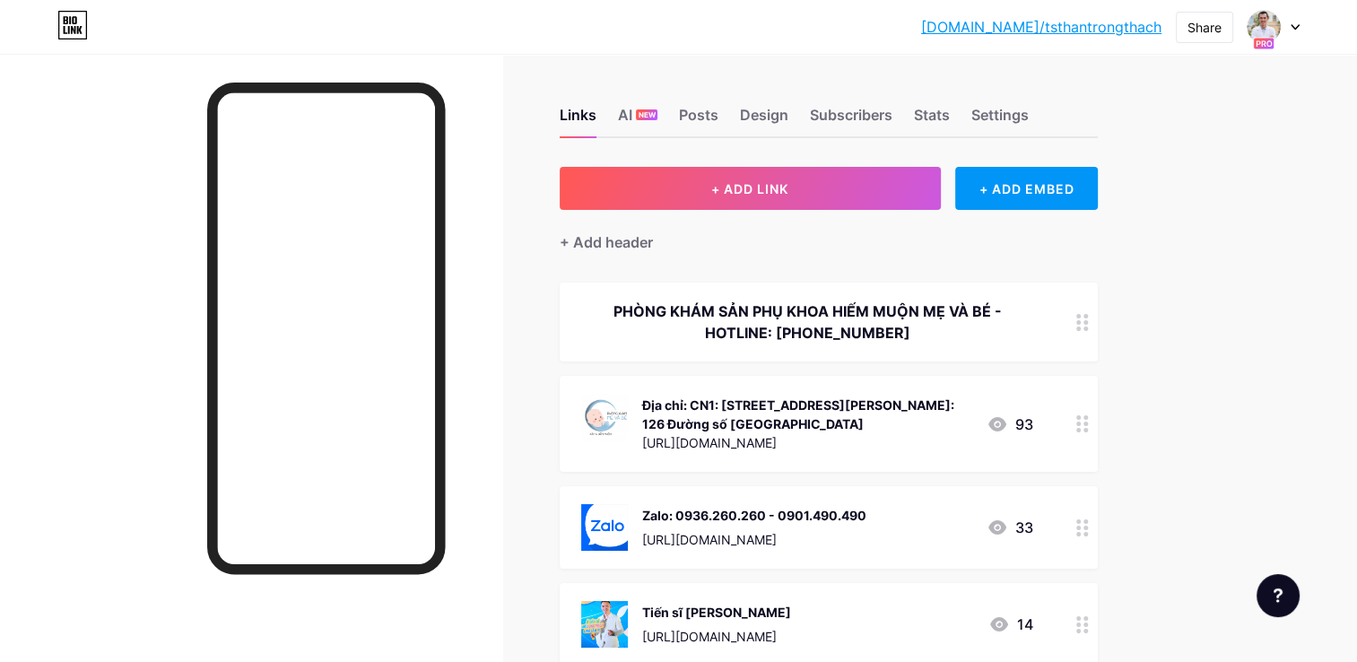
drag, startPoint x: 56, startPoint y: 304, endPoint x: 205, endPoint y: 349, distance: 155.5
click at [56, 304] on div at bounding box center [251, 385] width 502 height 662
